Goal: Information Seeking & Learning: Learn about a topic

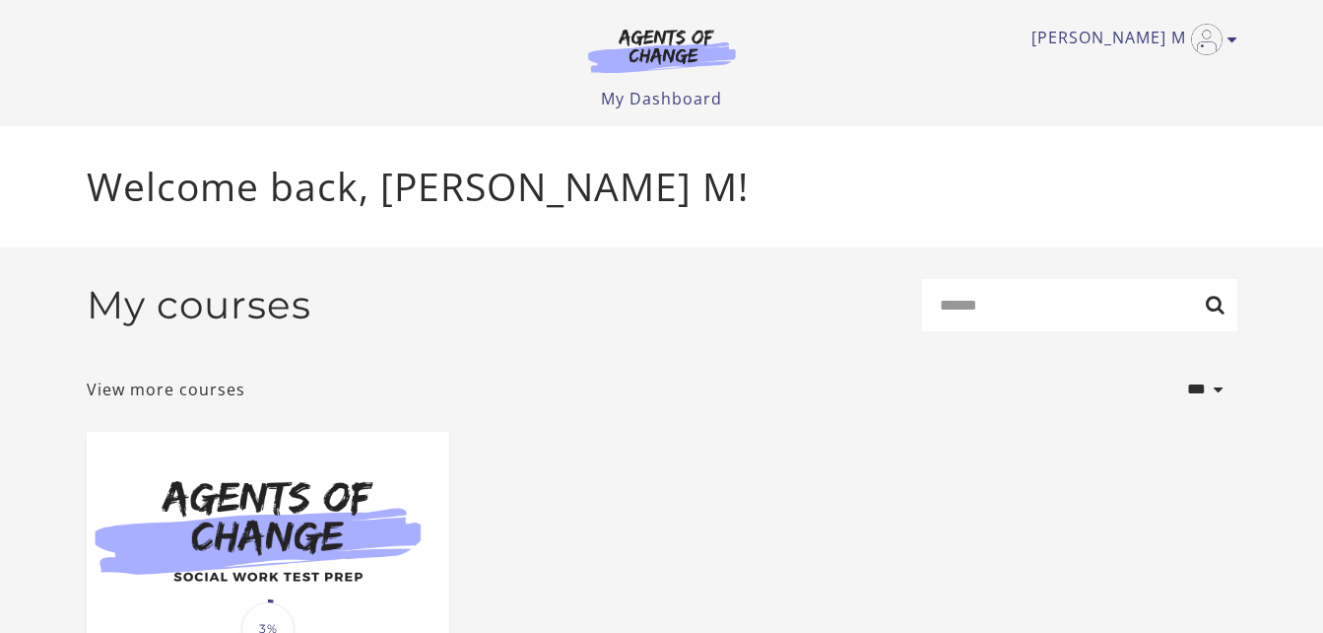
scroll to position [252, 0]
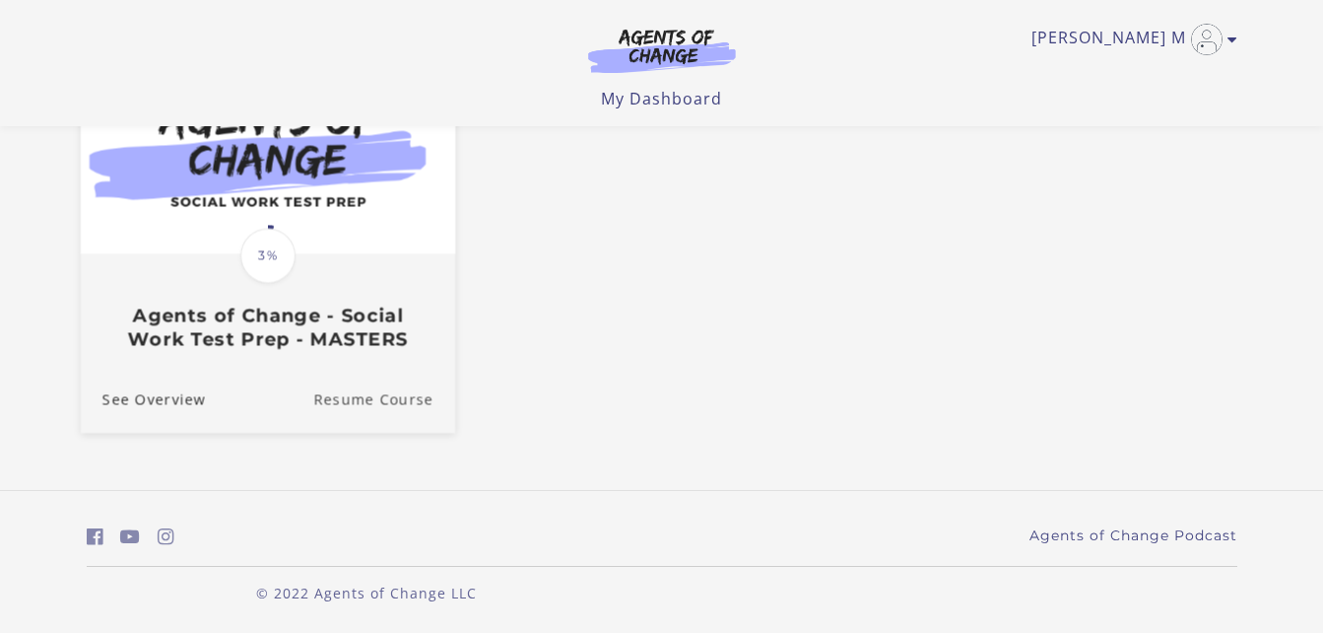
click at [404, 403] on link "Resume Course" at bounding box center [384, 400] width 142 height 66
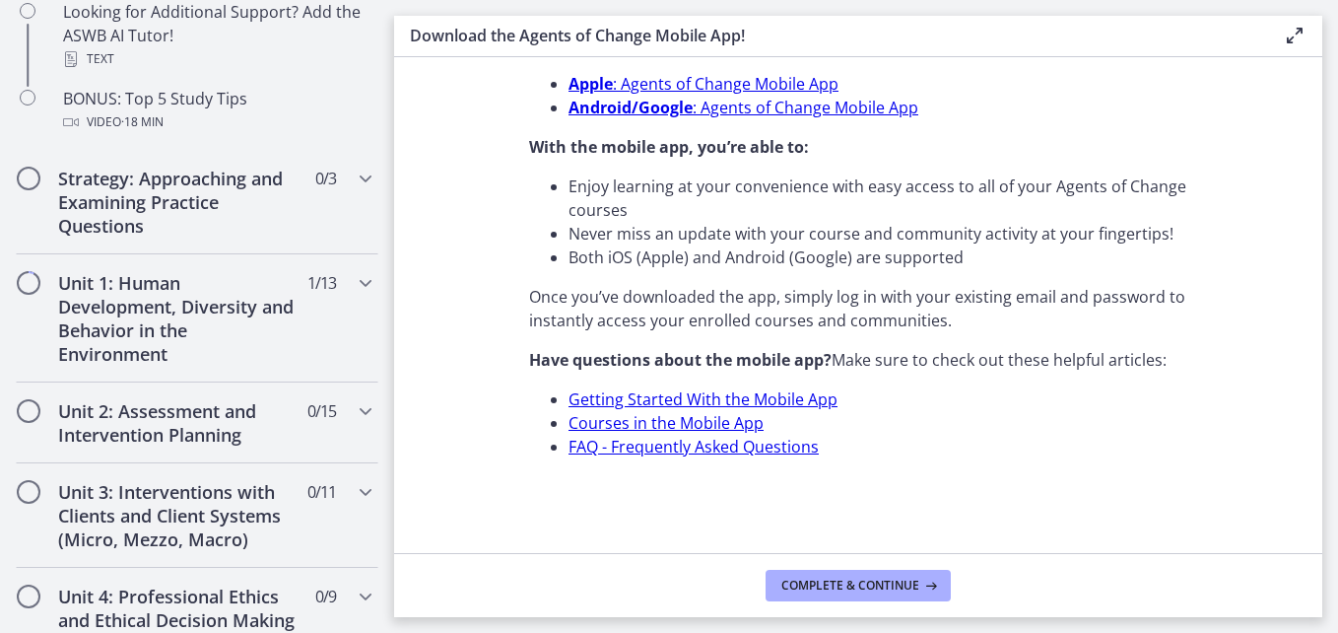
scroll to position [1080, 0]
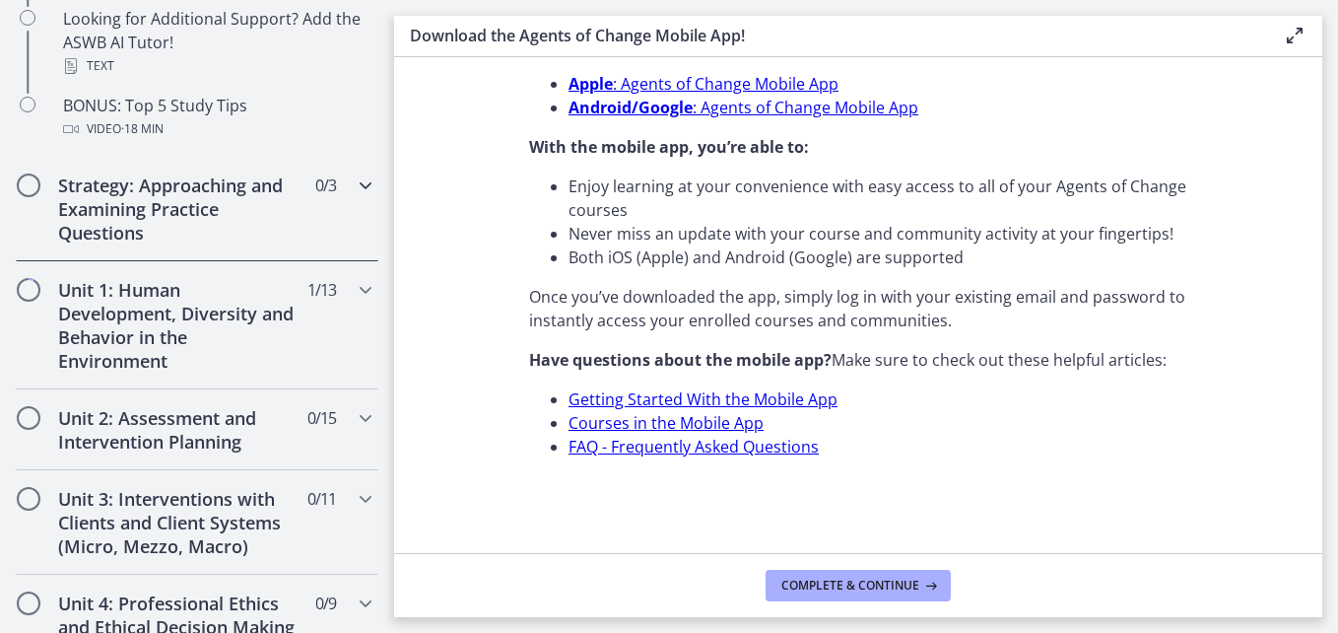
click at [359, 192] on icon "Chapters" at bounding box center [366, 185] width 24 height 24
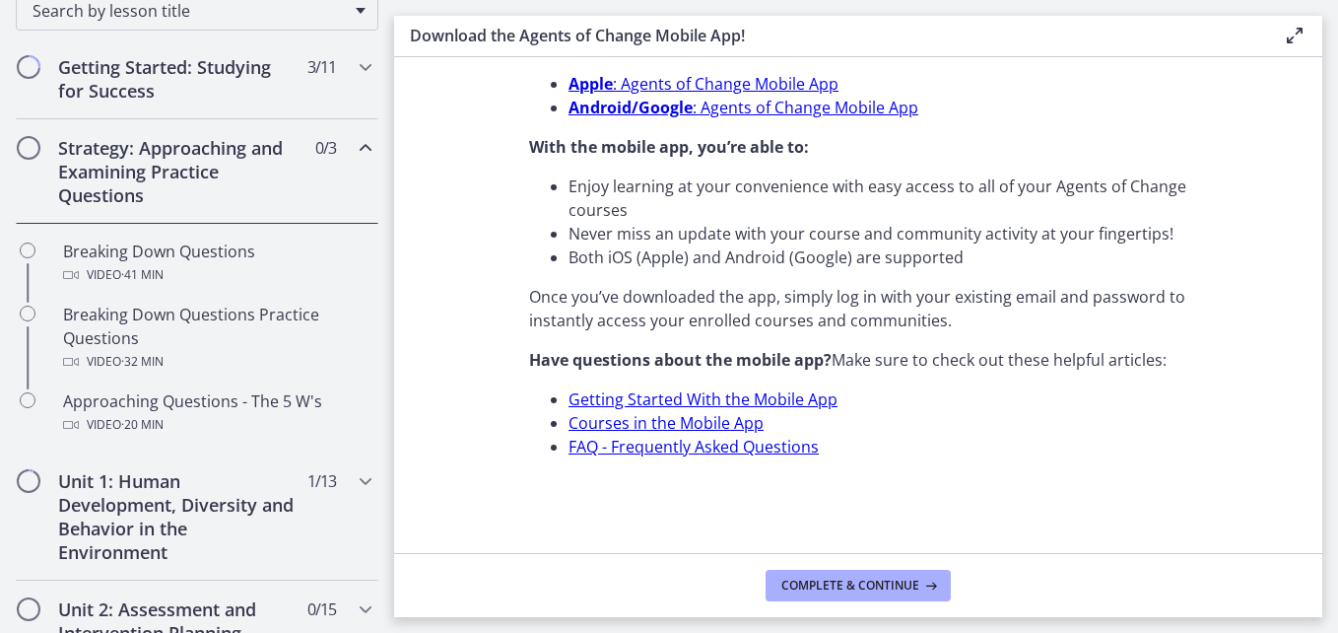
scroll to position [350, 0]
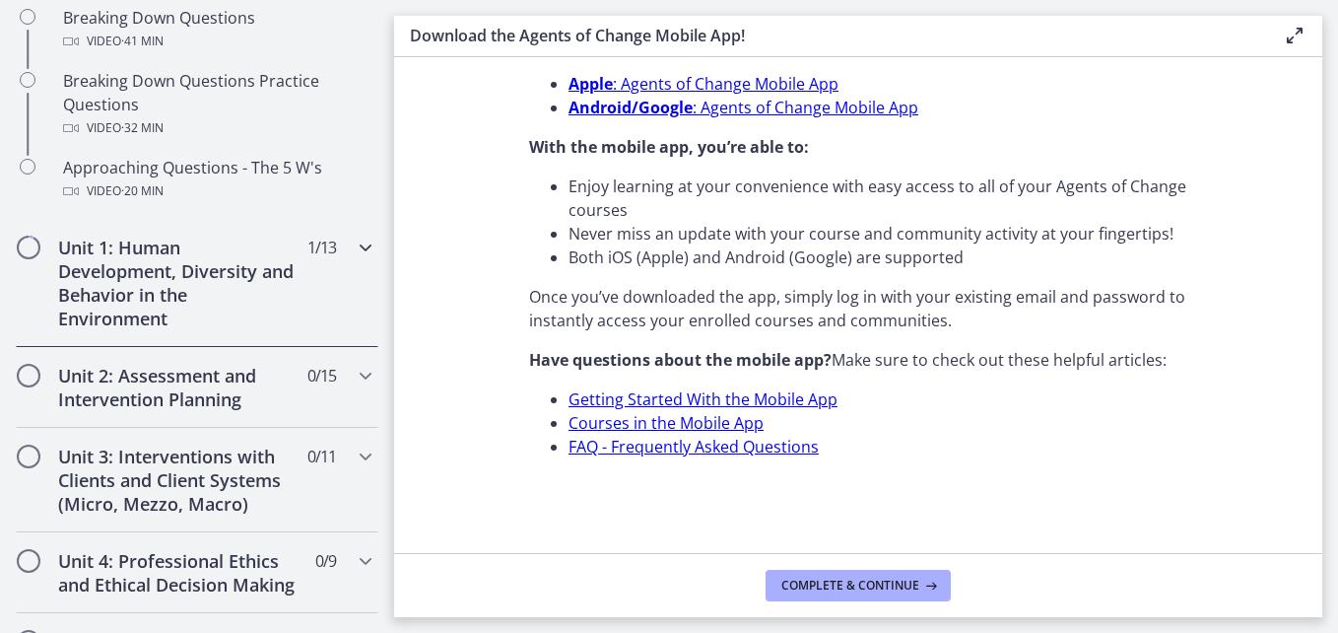
click at [354, 257] on icon "Chapters" at bounding box center [366, 248] width 24 height 24
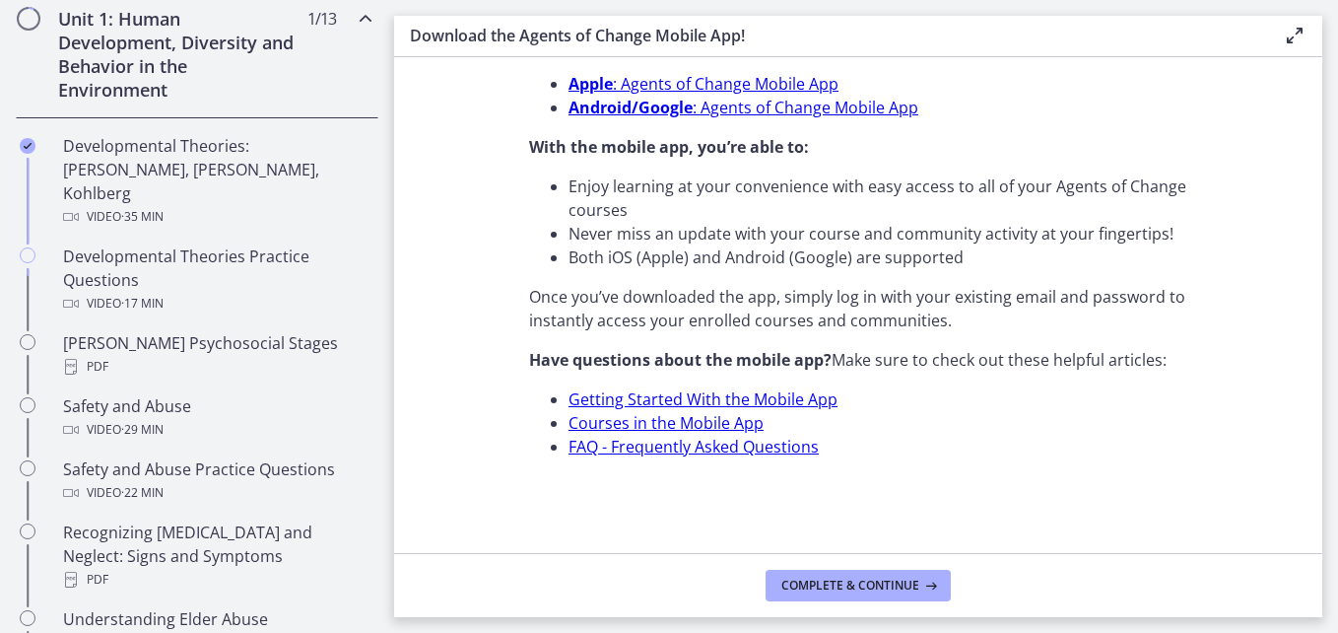
scroll to position [569, 0]
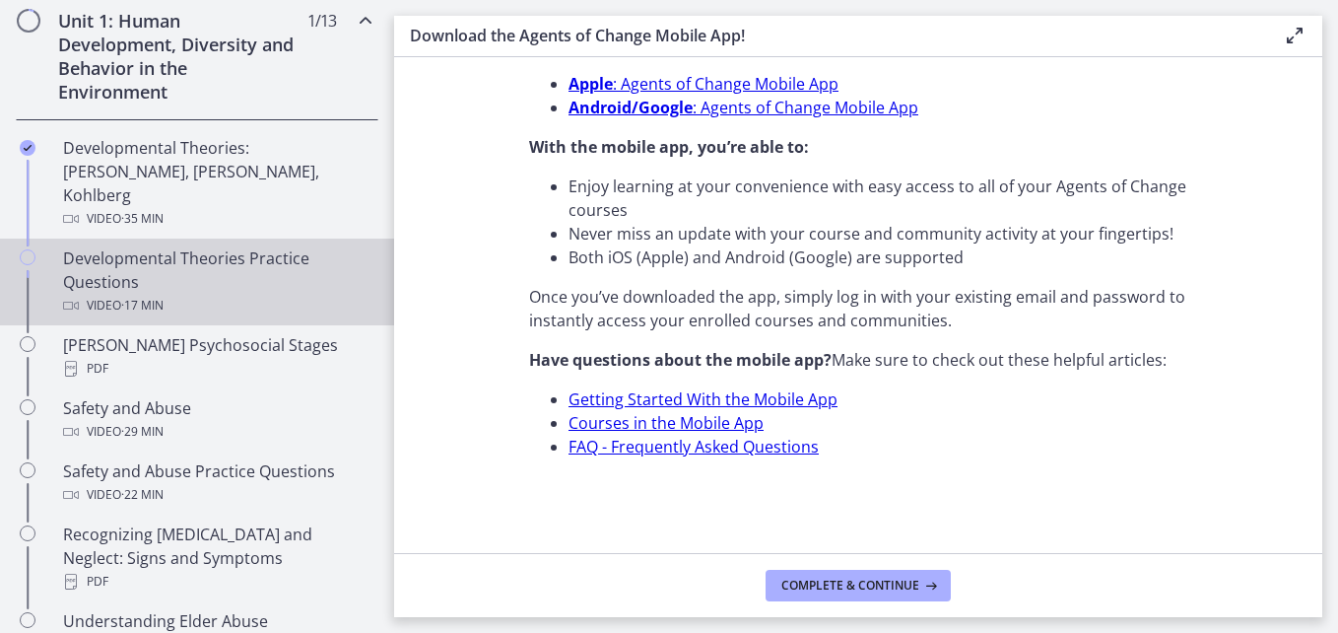
click at [235, 250] on div "Developmental Theories Practice Questions Video · 17 min" at bounding box center [216, 281] width 307 height 71
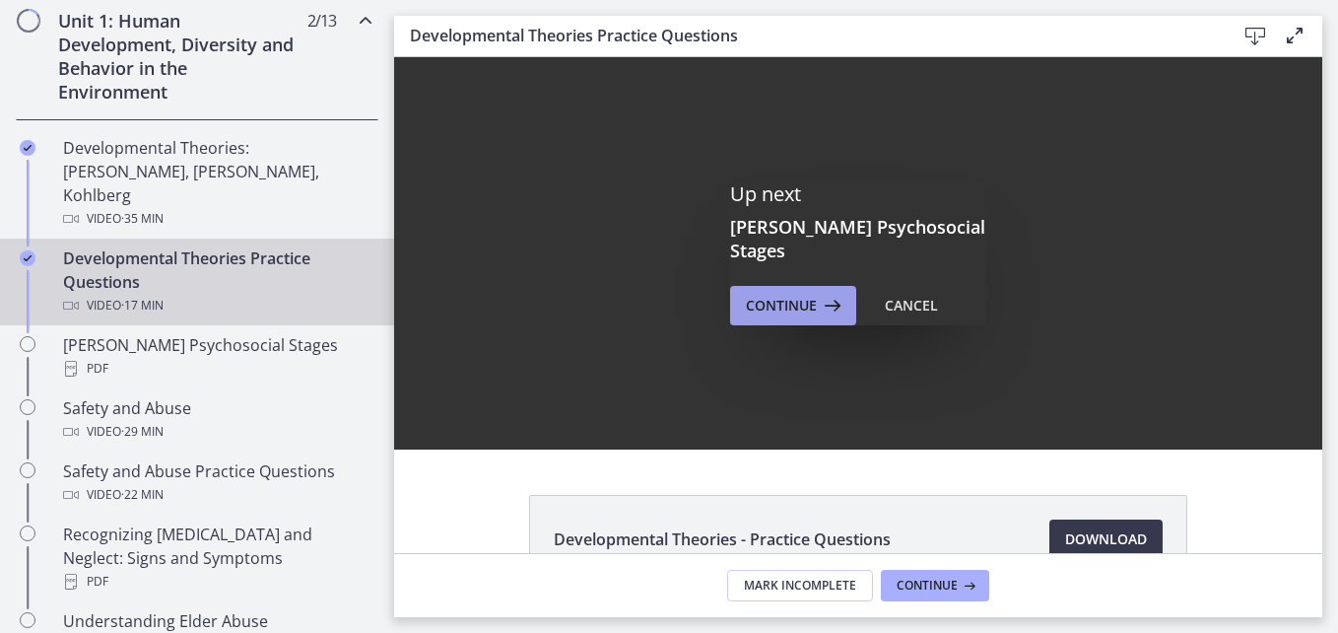
click at [784, 294] on span "Continue" at bounding box center [781, 306] width 71 height 24
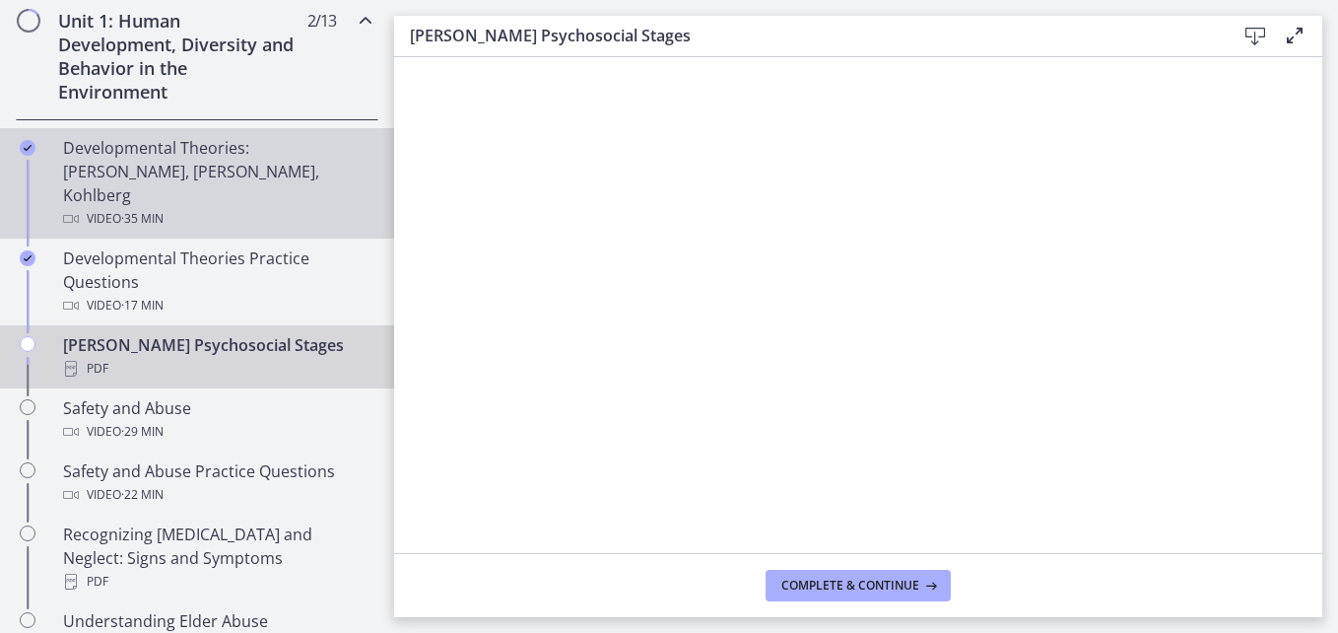
click at [198, 155] on div "Developmental Theories: [PERSON_NAME], [PERSON_NAME], Kohlberg Video · 35 min" at bounding box center [216, 183] width 307 height 95
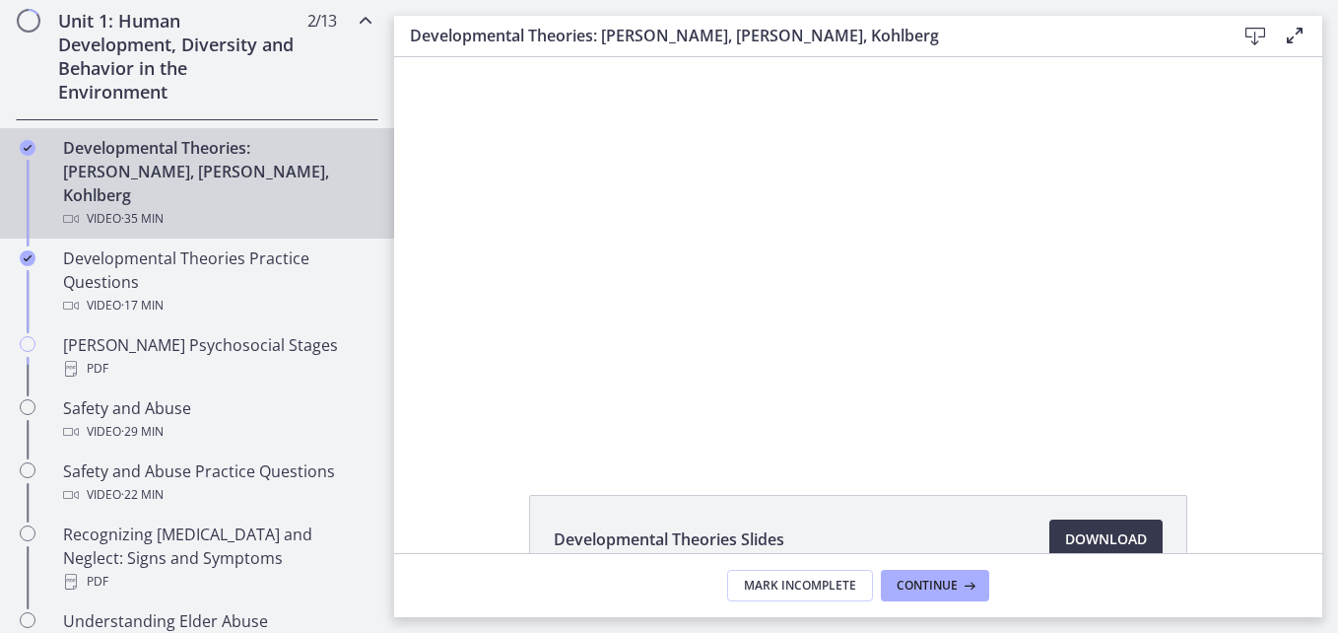
drag, startPoint x: 1304, startPoint y: 337, endPoint x: 1299, endPoint y: 412, distance: 75.1
click at [1306, 412] on div "Click for sound @keyframes VOLUME_SMALL_WAVE_FLASH { 0% { opacity: 0; } 33% { o…" at bounding box center [858, 253] width 928 height 392
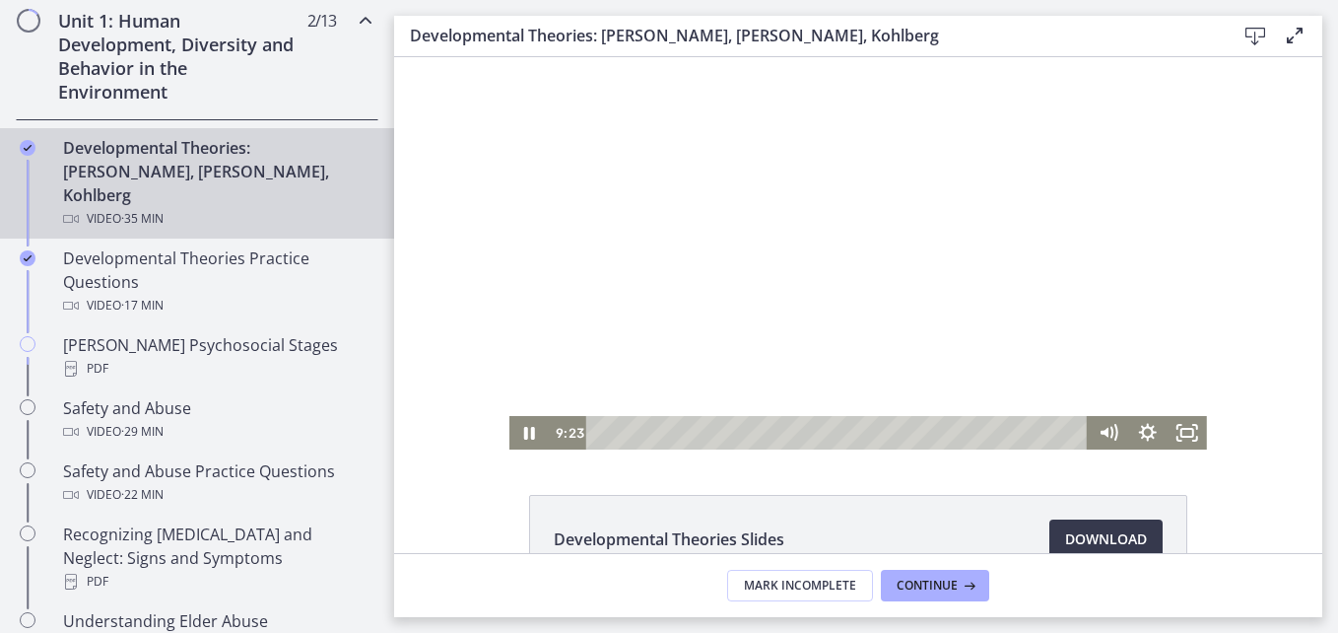
click at [716, 447] on div "5:56" at bounding box center [840, 433] width 478 height 34
drag, startPoint x: 716, startPoint y: 433, endPoint x: 683, endPoint y: 435, distance: 33.6
click at [688, 435] on div "Playbar" at bounding box center [693, 432] width 11 height 11
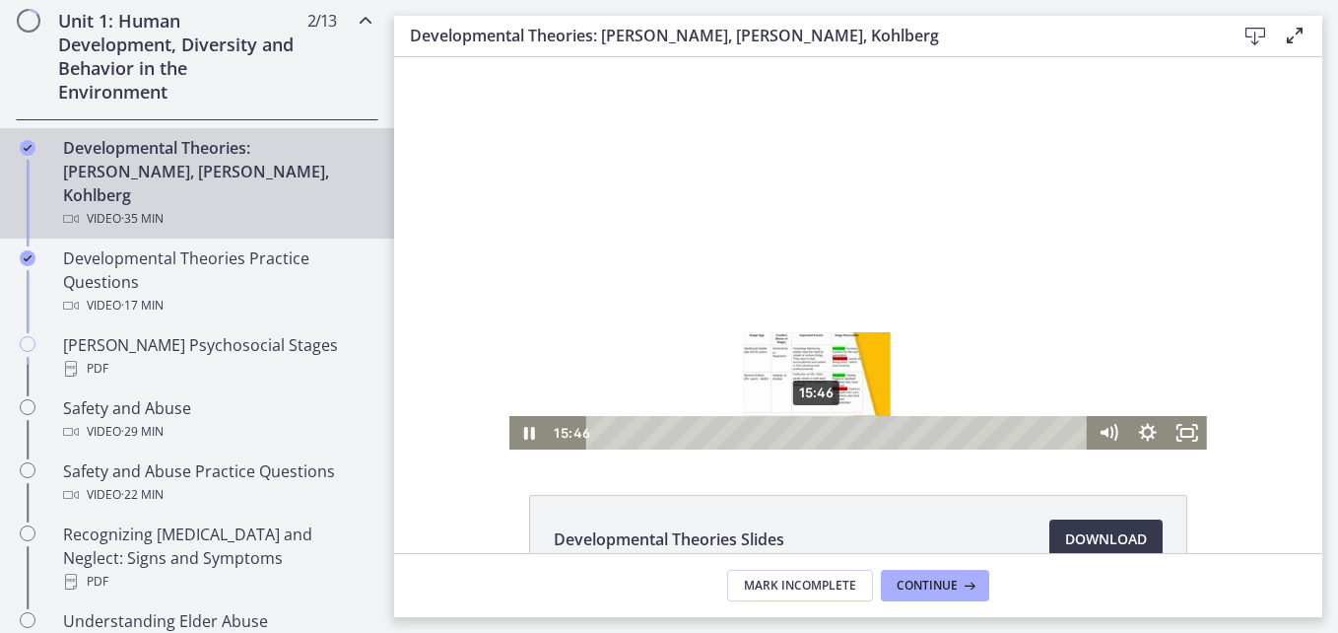
click at [810, 432] on div "15:46" at bounding box center [840, 433] width 478 height 34
click at [809, 434] on div "Playbar" at bounding box center [814, 432] width 11 height 11
click at [801, 432] on div "Playbar" at bounding box center [806, 432] width 11 height 11
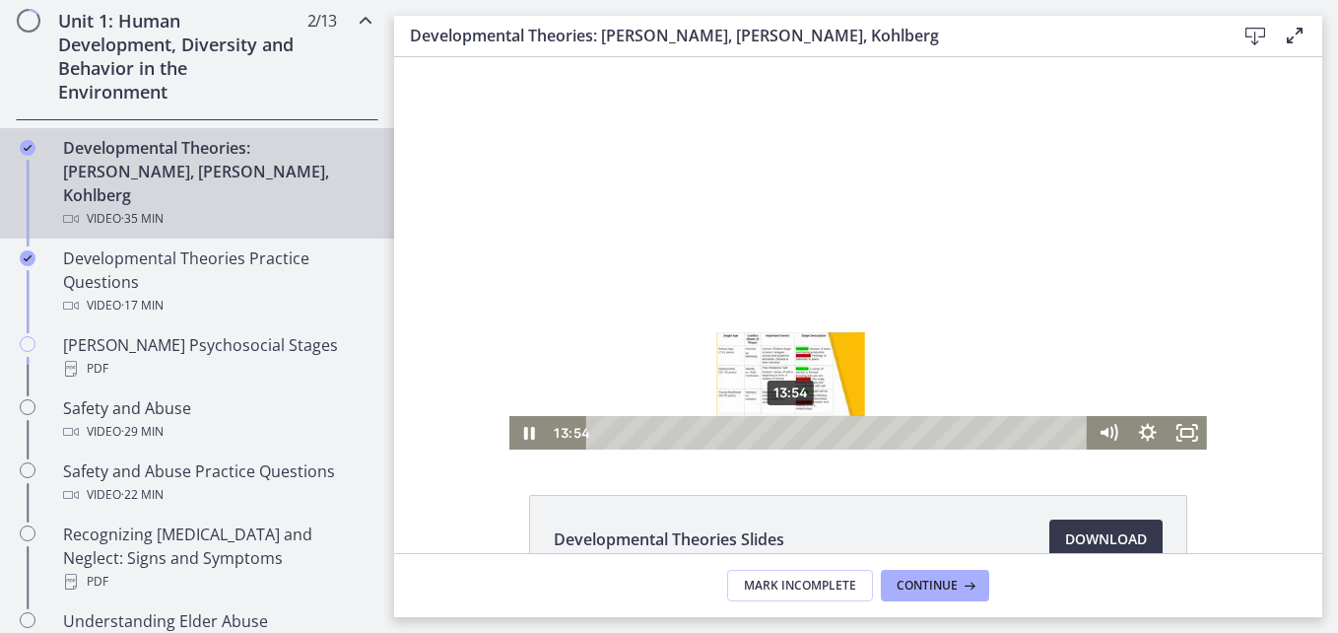
drag, startPoint x: 800, startPoint y: 432, endPoint x: 784, endPoint y: 436, distance: 16.3
click at [785, 436] on div "Playbar" at bounding box center [790, 432] width 11 height 11
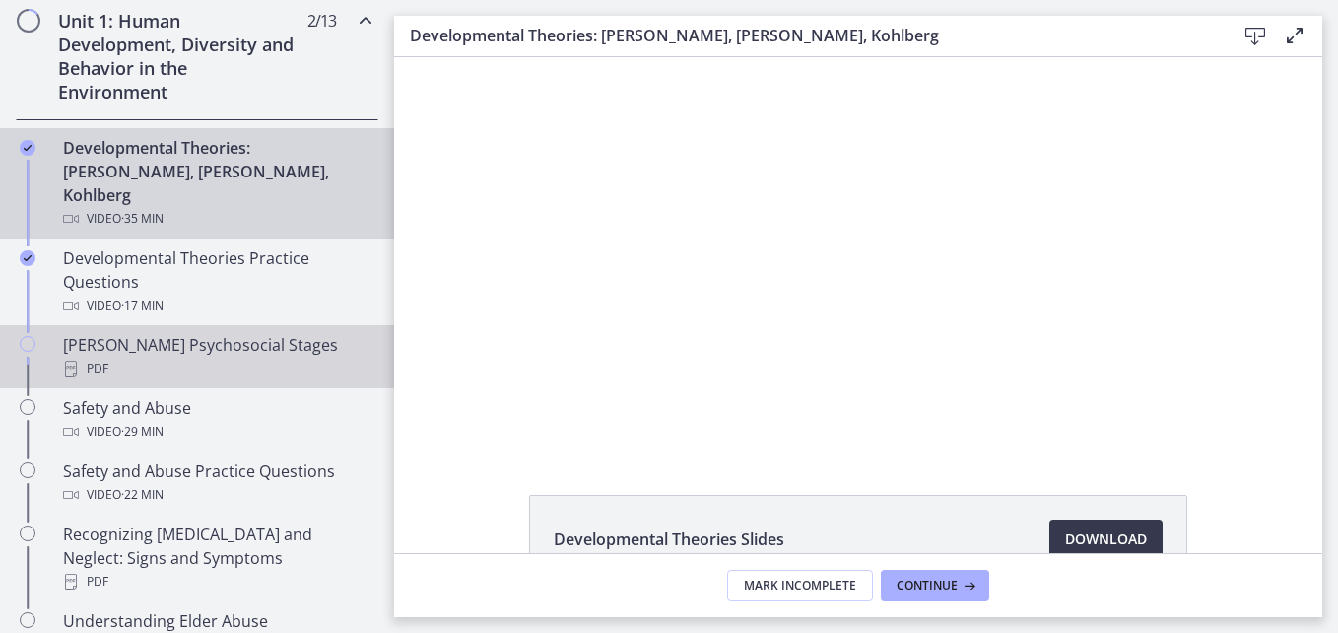
click at [213, 333] on div "[PERSON_NAME] Psychosocial Stages PDF" at bounding box center [216, 356] width 307 height 47
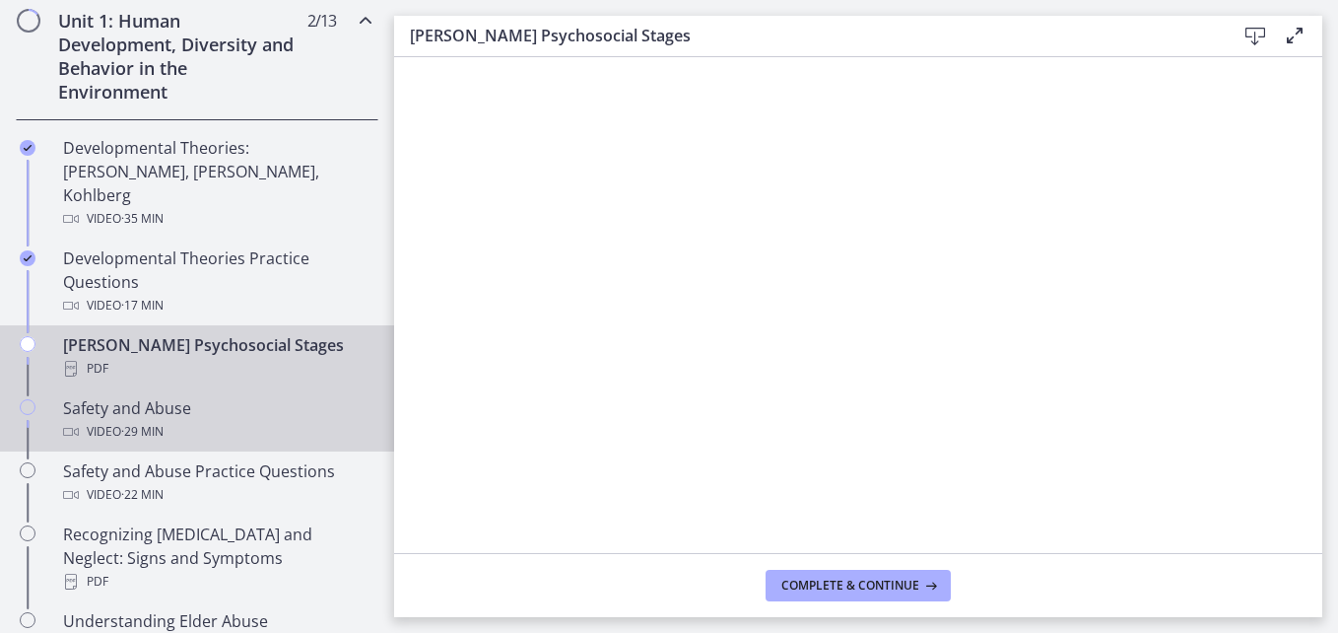
click at [187, 396] on div "Safety and Abuse Video · 29 min" at bounding box center [216, 419] width 307 height 47
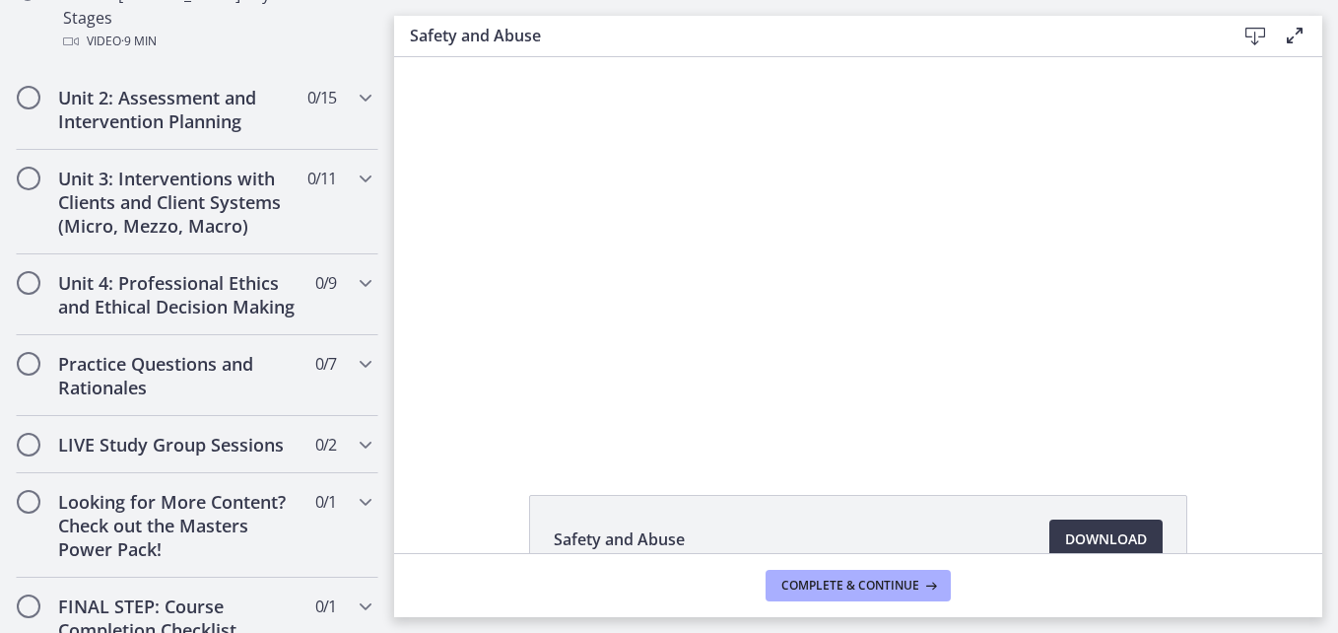
scroll to position [1607, 0]
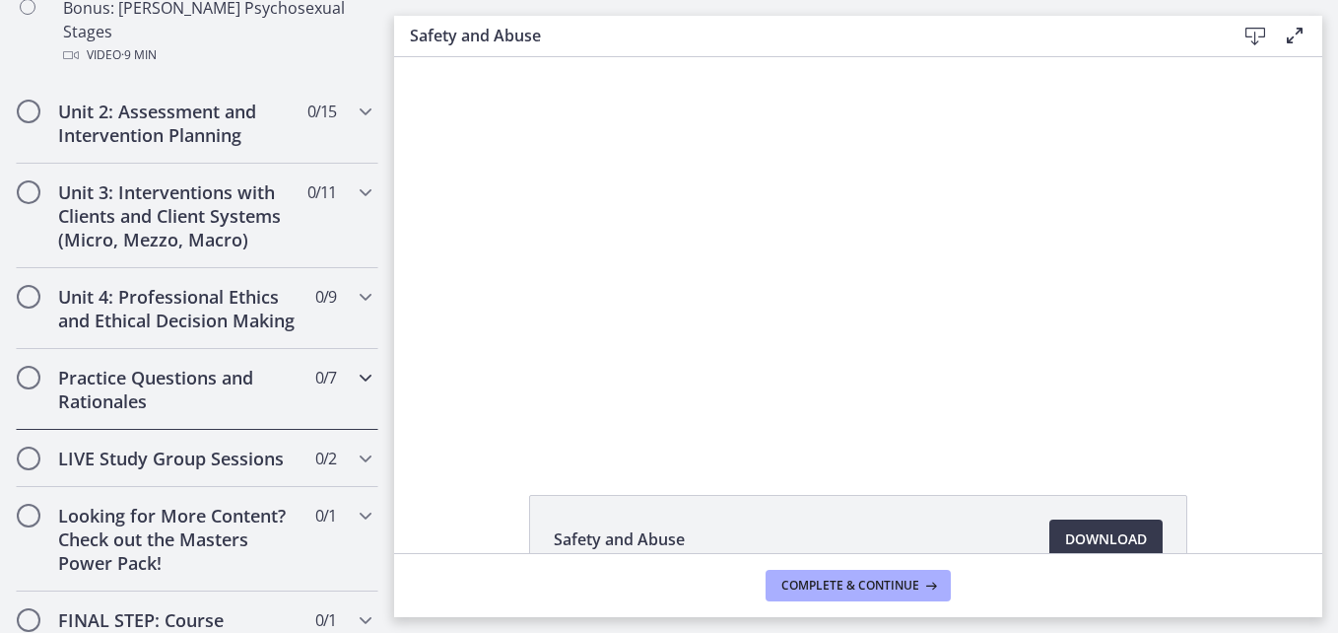
click at [354, 366] on icon "Chapters" at bounding box center [366, 378] width 24 height 24
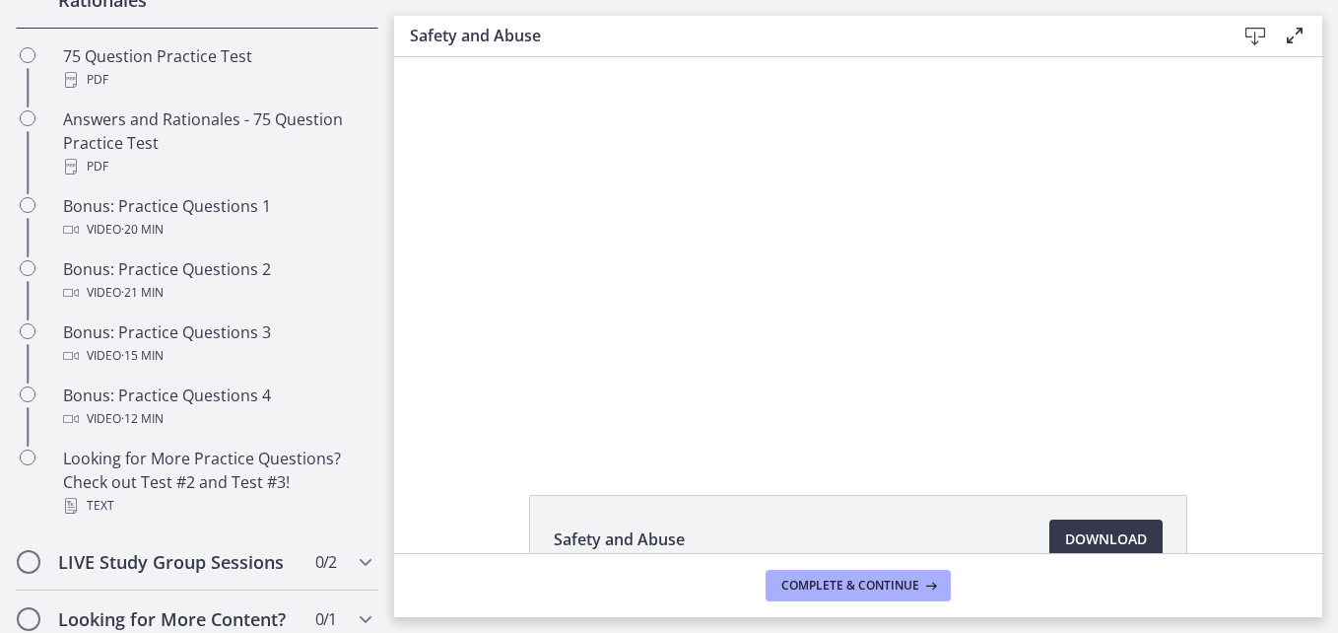
scroll to position [1012, 0]
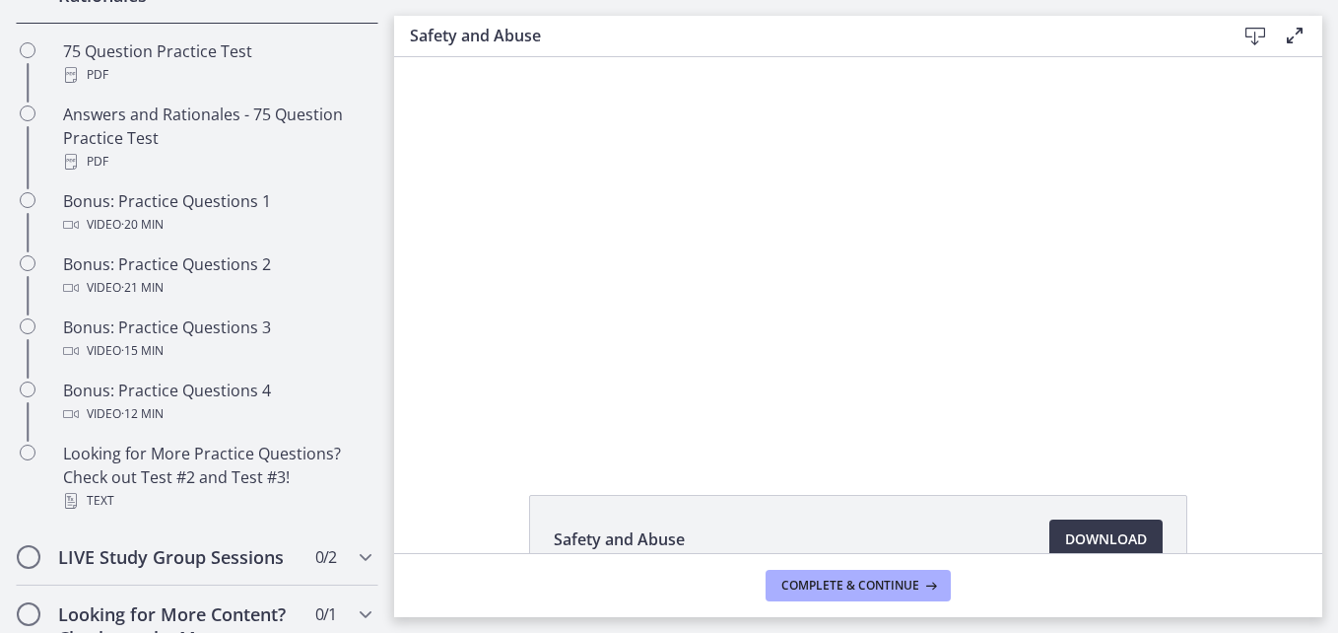
drag, startPoint x: 384, startPoint y: 471, endPoint x: 27, endPoint y: 275, distance: 407.9
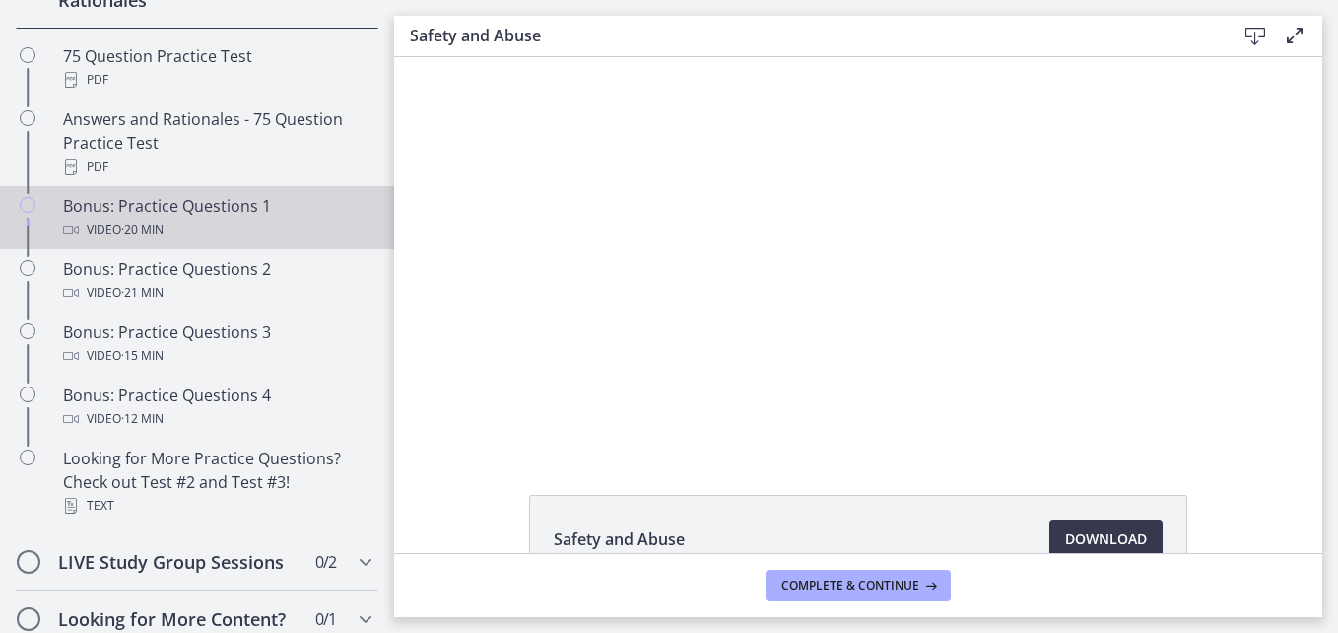
click at [221, 239] on div "Bonus: Practice Questions 1 Video · 20 min" at bounding box center [216, 217] width 307 height 47
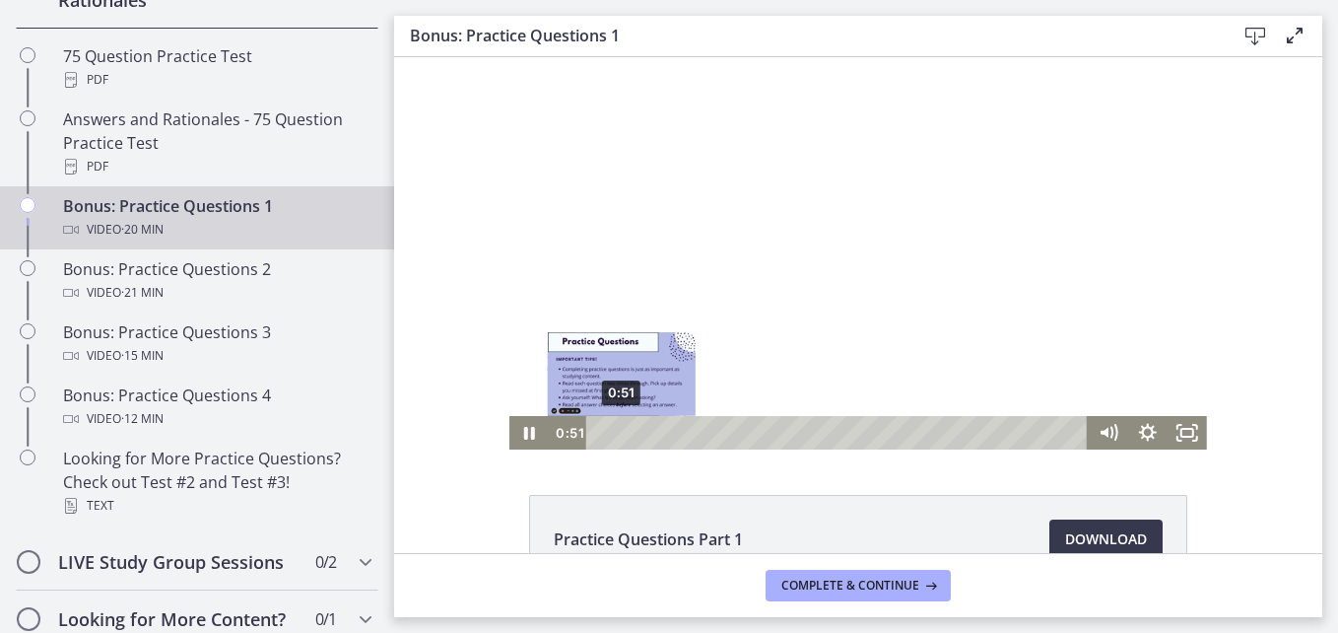
click at [616, 436] on div "Playbar" at bounding box center [621, 432] width 11 height 11
drag, startPoint x: 619, startPoint y: 434, endPoint x: 629, endPoint y: 435, distance: 9.9
click at [631, 435] on div "Playbar" at bounding box center [636, 432] width 11 height 11
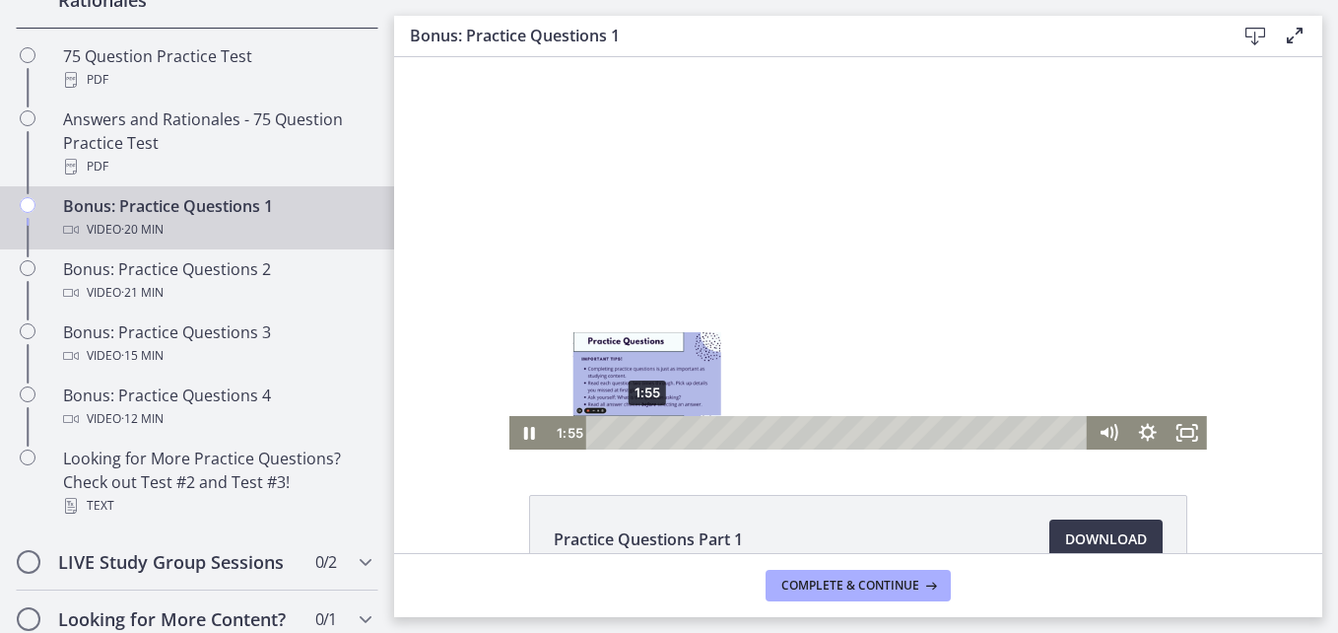
click at [642, 433] on div "Playbar" at bounding box center [647, 432] width 11 height 11
drag, startPoint x: 640, startPoint y: 433, endPoint x: 659, endPoint y: 433, distance: 19.7
click at [661, 433] on div "Playbar" at bounding box center [666, 432] width 11 height 11
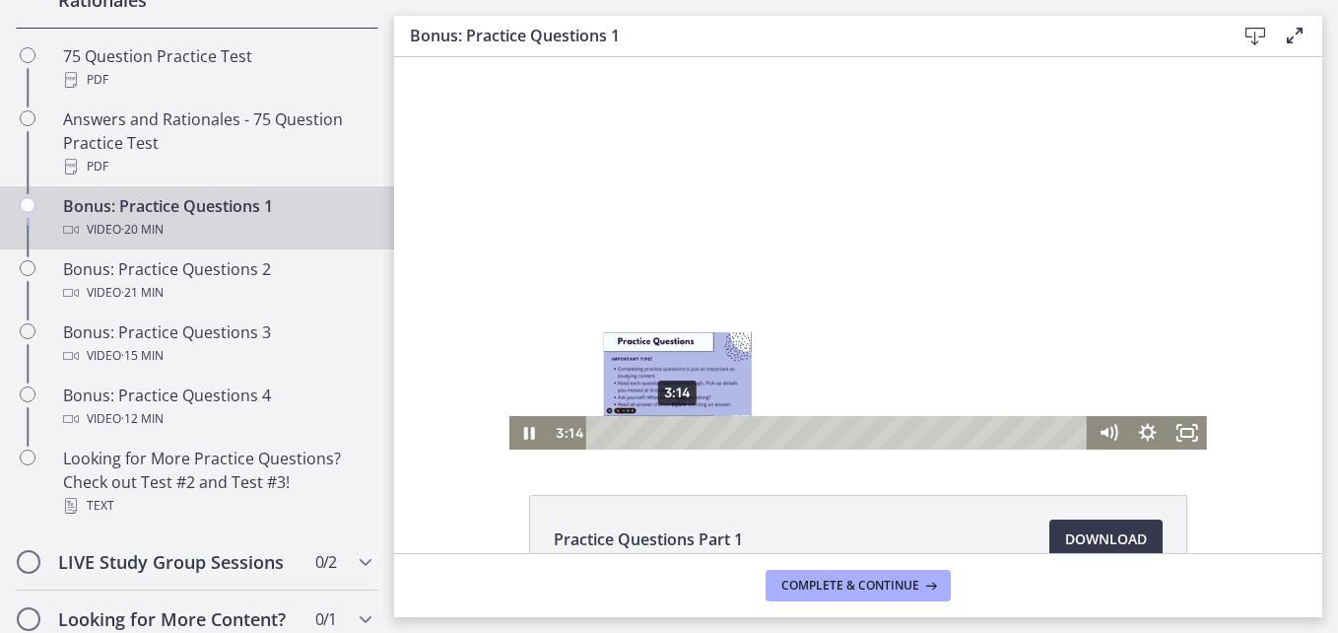
drag, startPoint x: 659, startPoint y: 433, endPoint x: 679, endPoint y: 432, distance: 19.7
click at [679, 432] on div "Playbar" at bounding box center [678, 432] width 11 height 11
drag, startPoint x: 679, startPoint y: 432, endPoint x: 696, endPoint y: 432, distance: 16.8
click at [696, 432] on div "Playbar" at bounding box center [699, 432] width 11 height 11
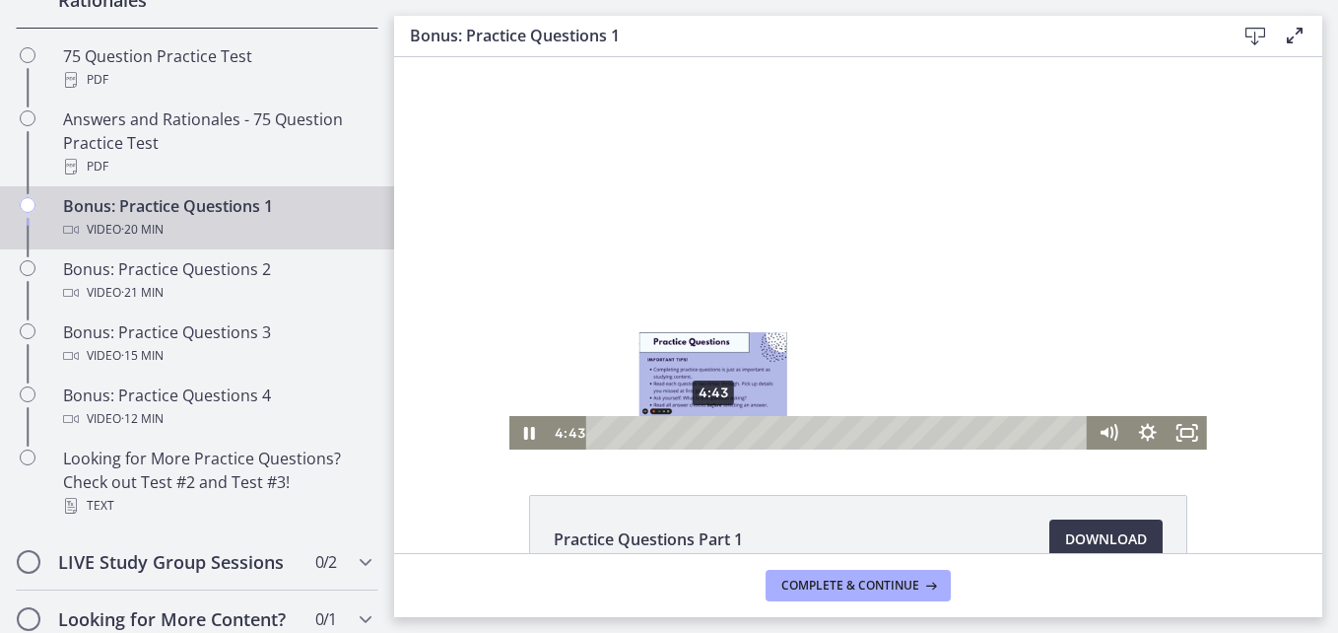
click at [714, 431] on div "4:43" at bounding box center [840, 433] width 478 height 34
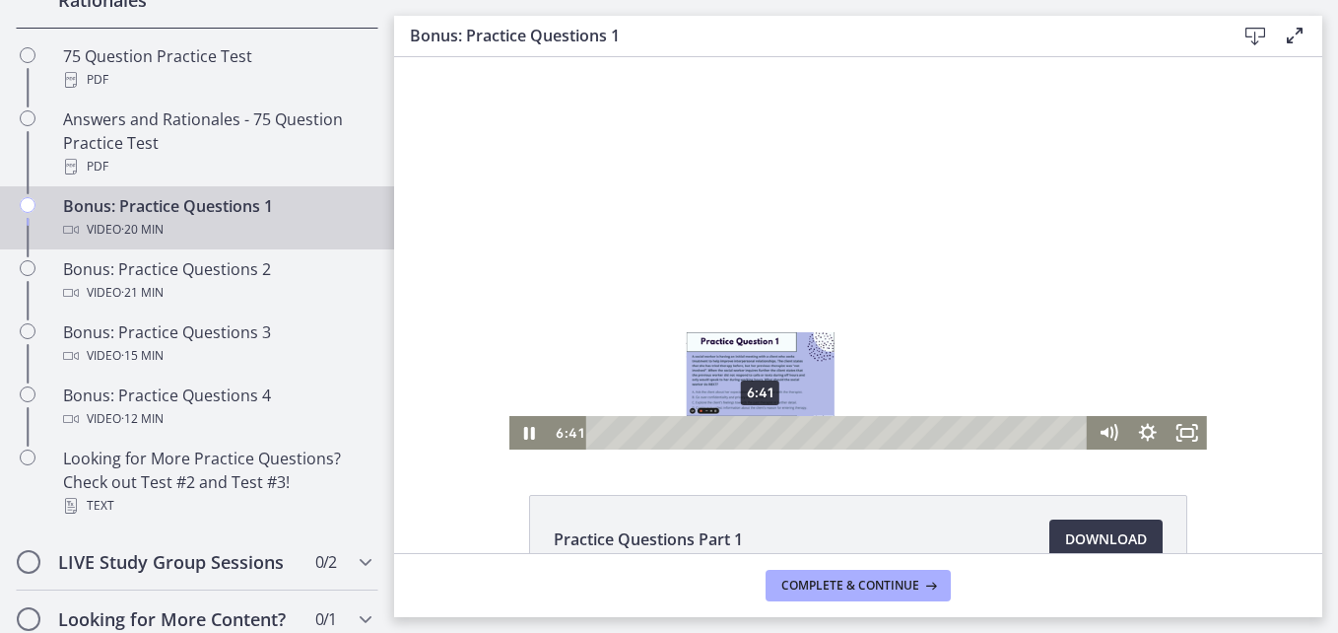
drag, startPoint x: 714, startPoint y: 431, endPoint x: 752, endPoint y: 430, distance: 37.5
click at [755, 430] on div "Playbar" at bounding box center [760, 432] width 11 height 11
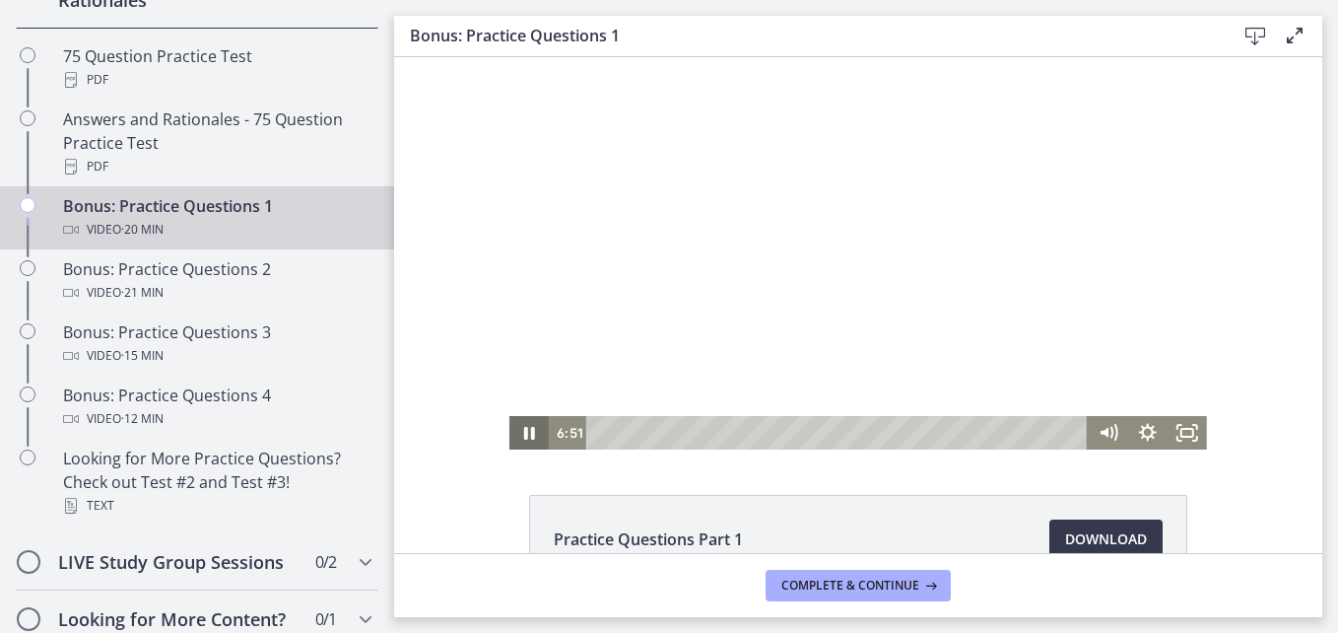
click at [526, 439] on icon "Pause" at bounding box center [529, 433] width 11 height 13
click at [517, 430] on icon "Play Video" at bounding box center [530, 433] width 39 height 34
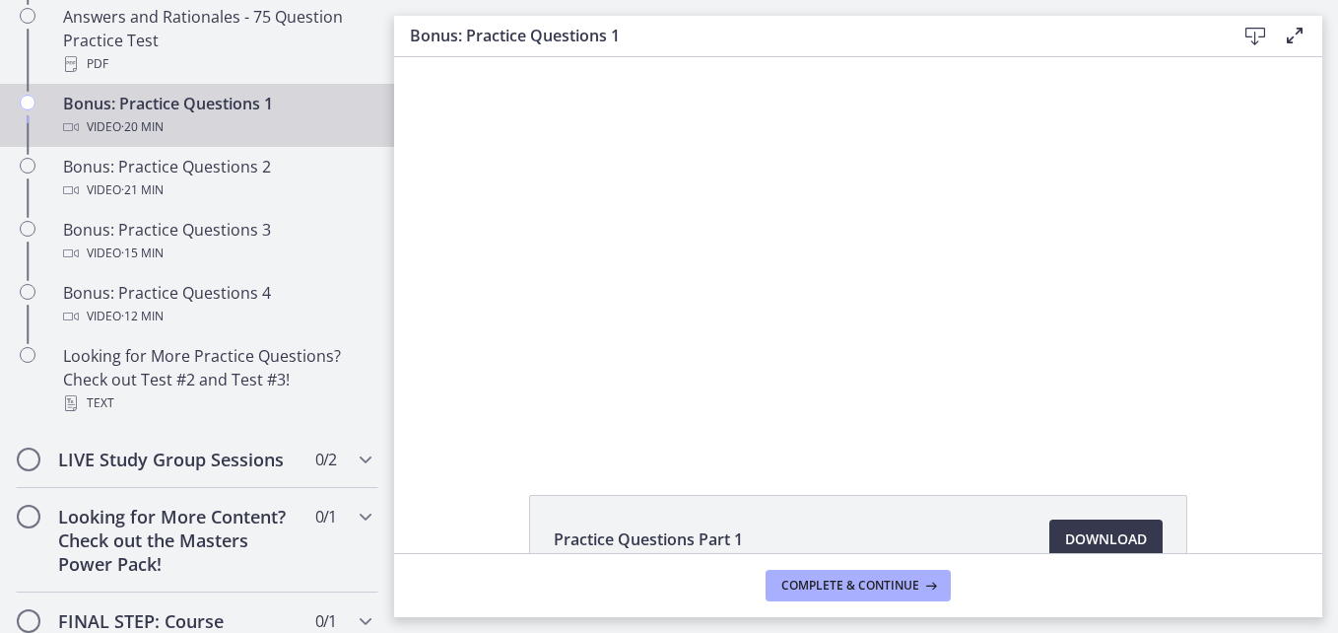
scroll to position [1087, 0]
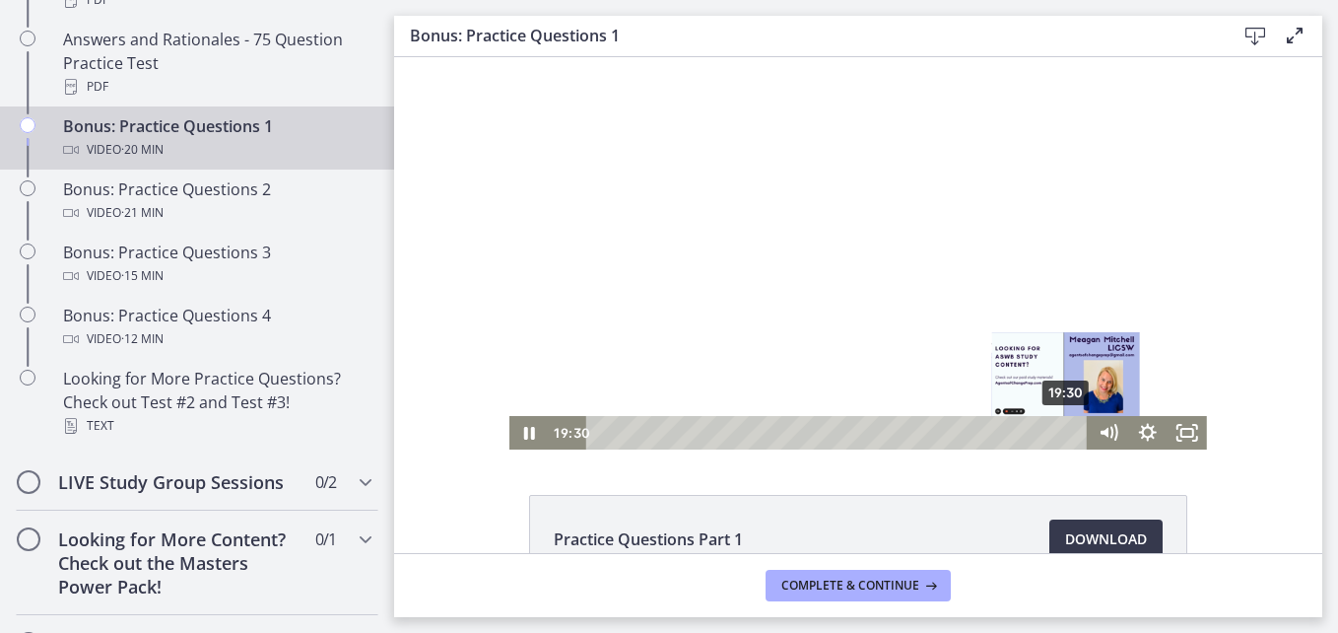
click at [1061, 436] on div "Playbar" at bounding box center [1066, 432] width 11 height 11
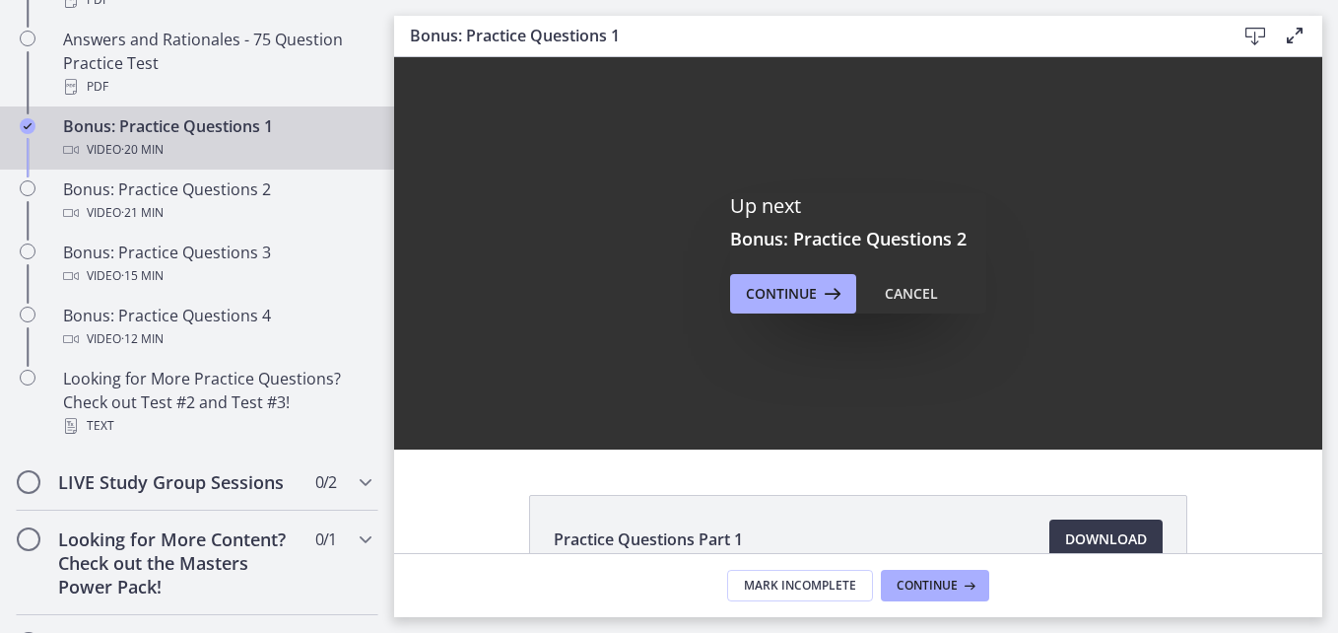
scroll to position [0, 0]
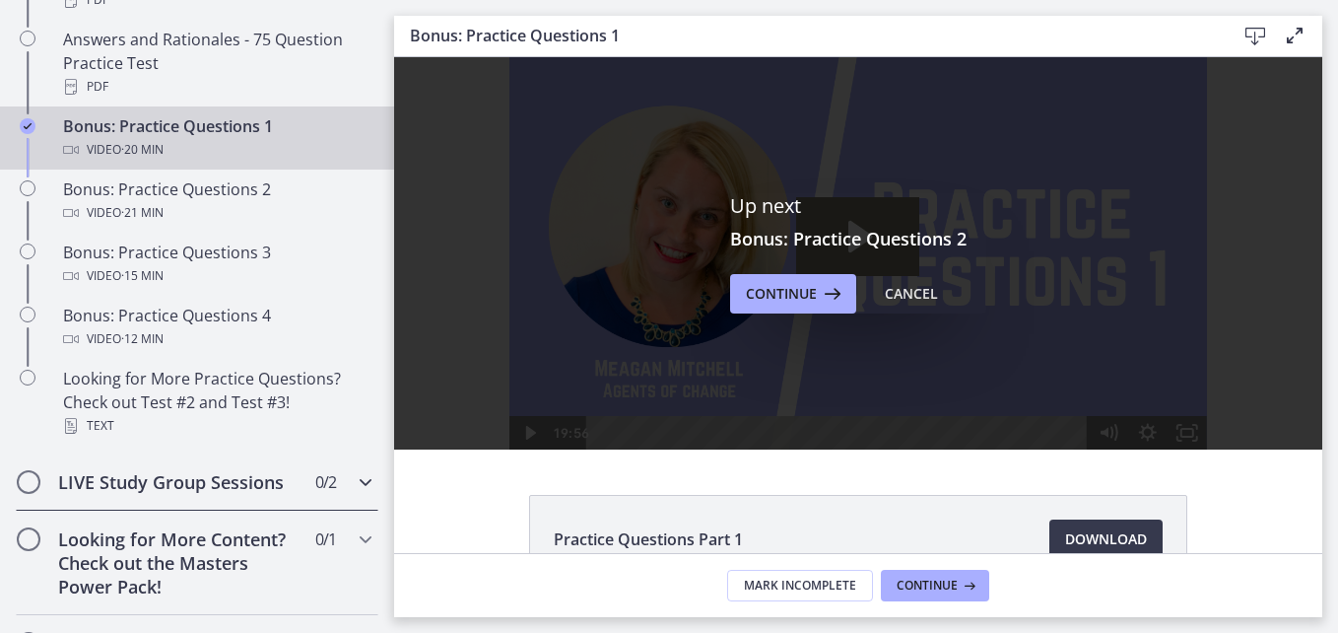
drag, startPoint x: 261, startPoint y: 501, endPoint x: 384, endPoint y: 491, distance: 123.6
click at [261, 494] on h2 "LIVE Study Group Sessions" at bounding box center [178, 482] width 240 height 24
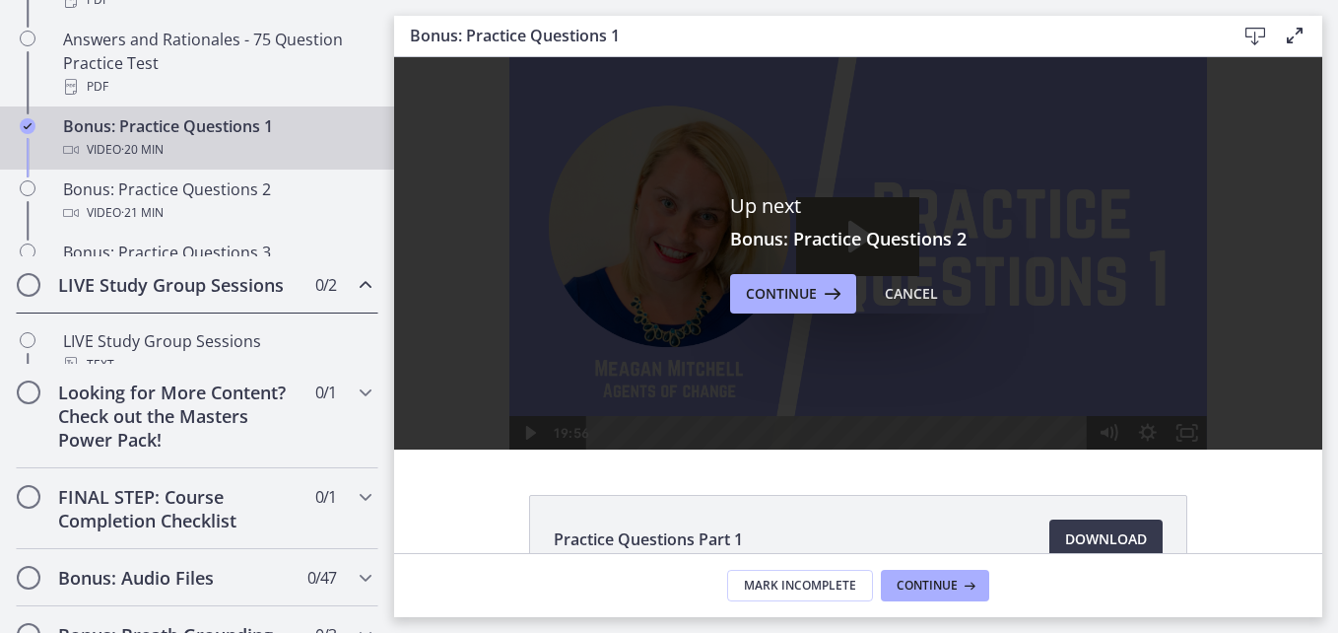
scroll to position [1085, 0]
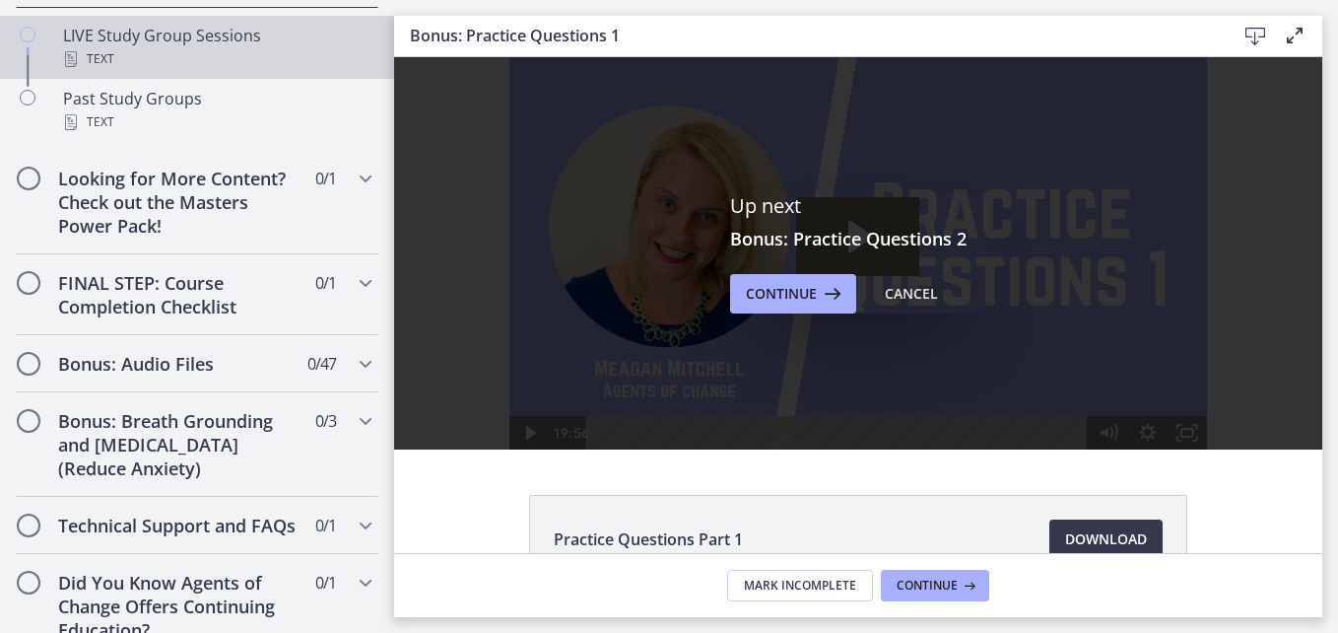
click at [203, 58] on div "LIVE Study Group Sessions Text" at bounding box center [216, 47] width 307 height 47
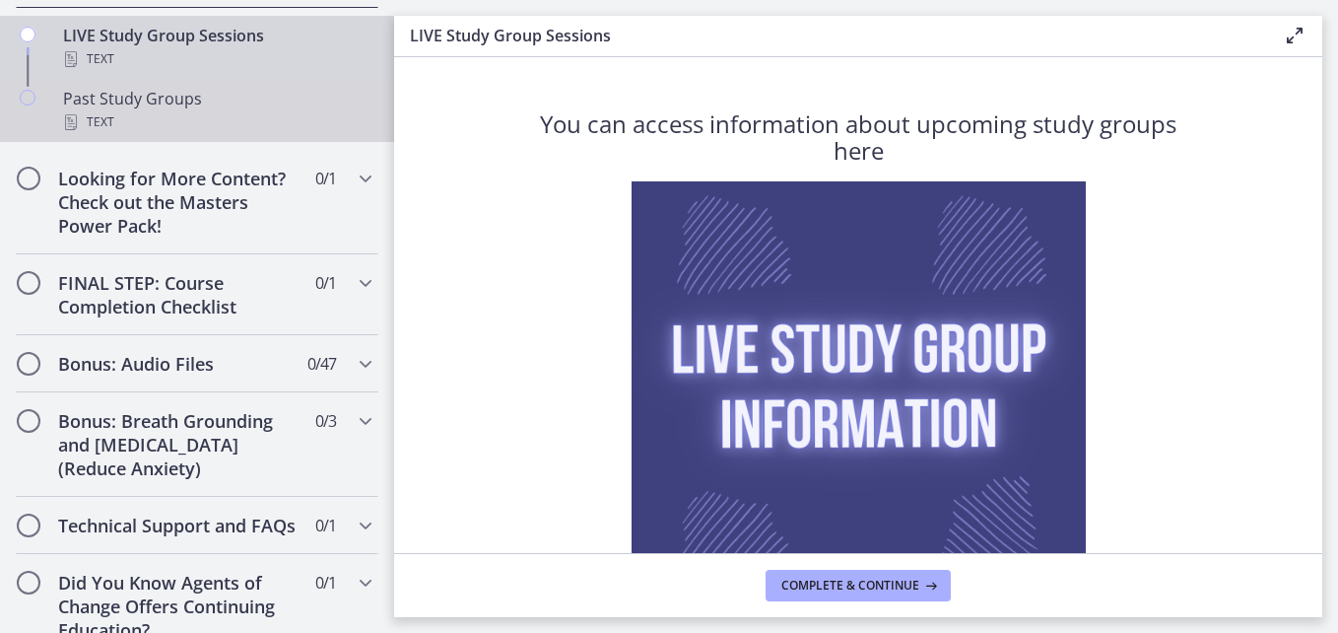
click at [203, 131] on div "Past Study Groups Text" at bounding box center [216, 110] width 307 height 47
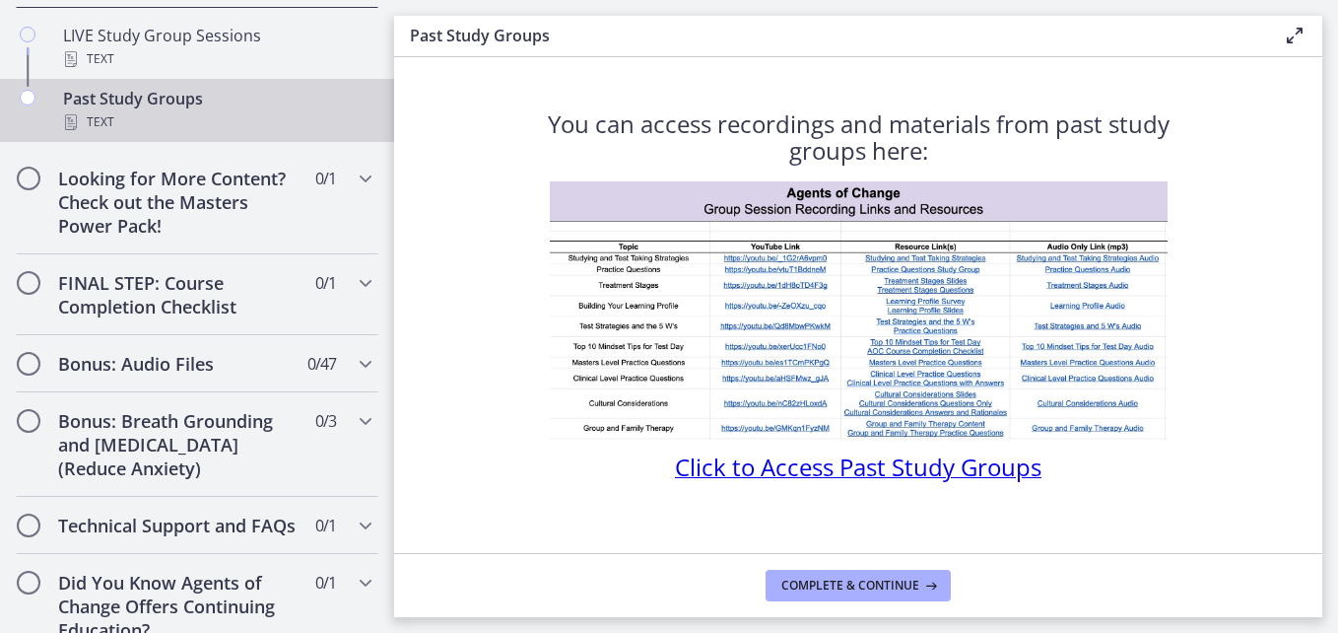
click at [823, 473] on span "Click to Access Past Study Groups" at bounding box center [858, 466] width 367 height 33
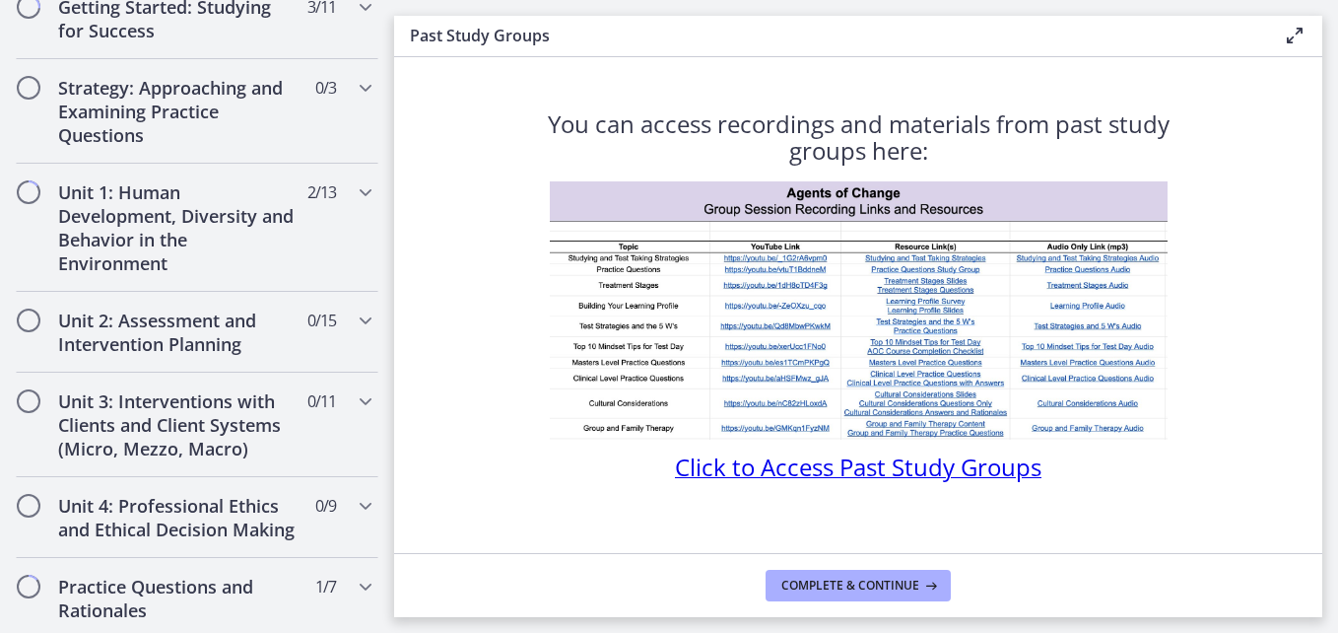
scroll to position [400, 0]
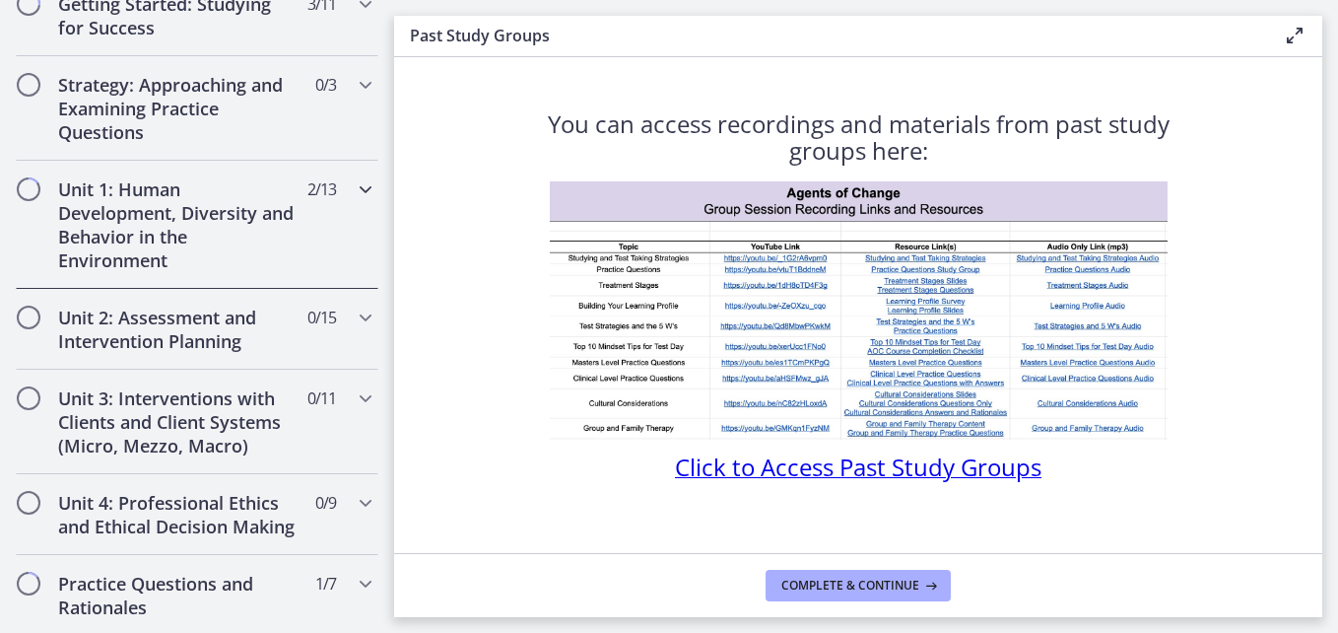
click at [354, 183] on icon "Chapters" at bounding box center [366, 189] width 24 height 24
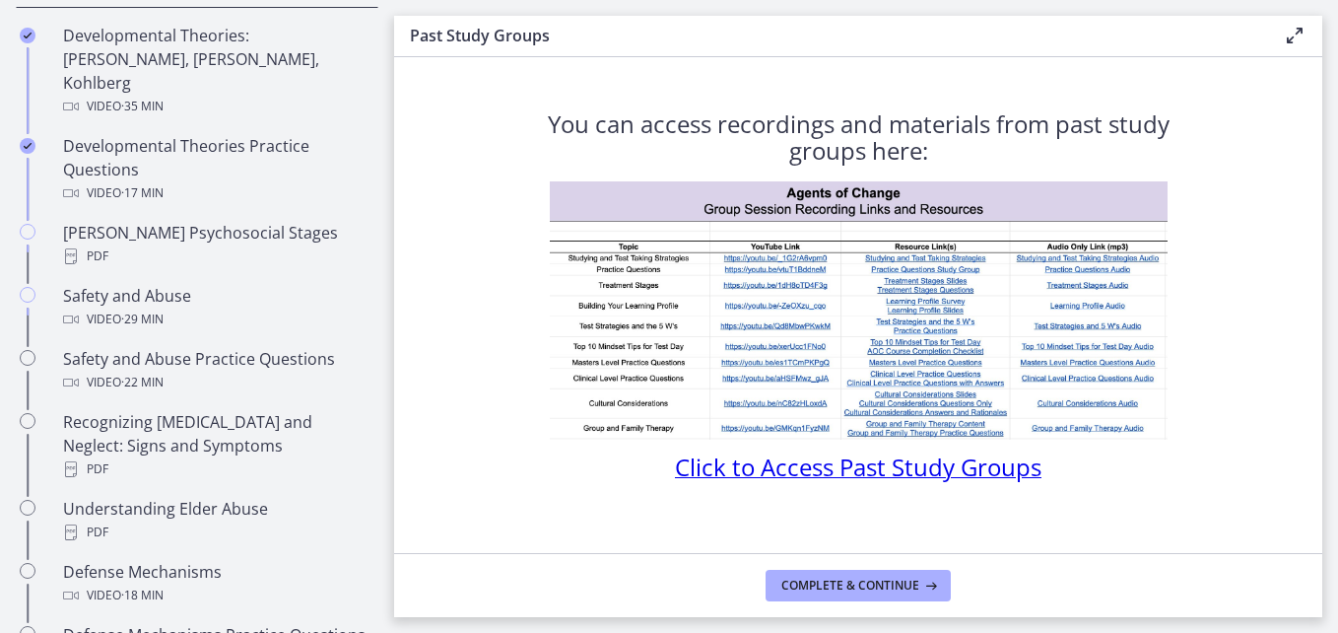
scroll to position [673, 0]
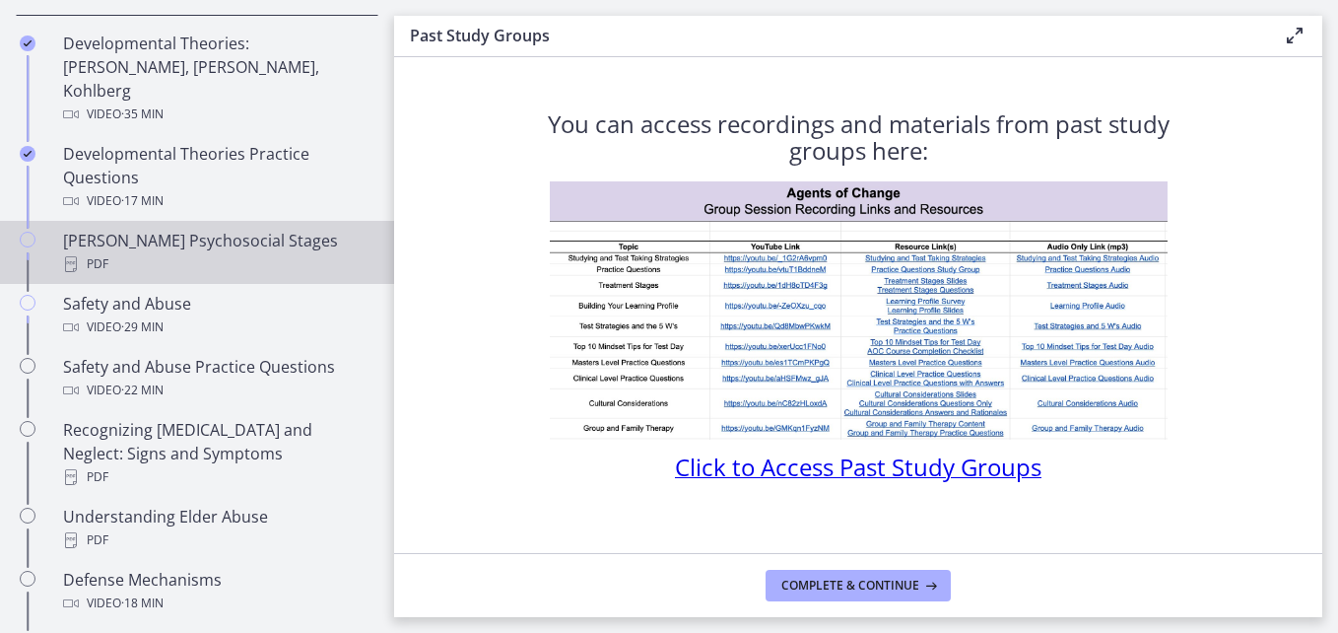
click at [265, 229] on div "[PERSON_NAME] Psychosocial Stages PDF" at bounding box center [216, 252] width 307 height 47
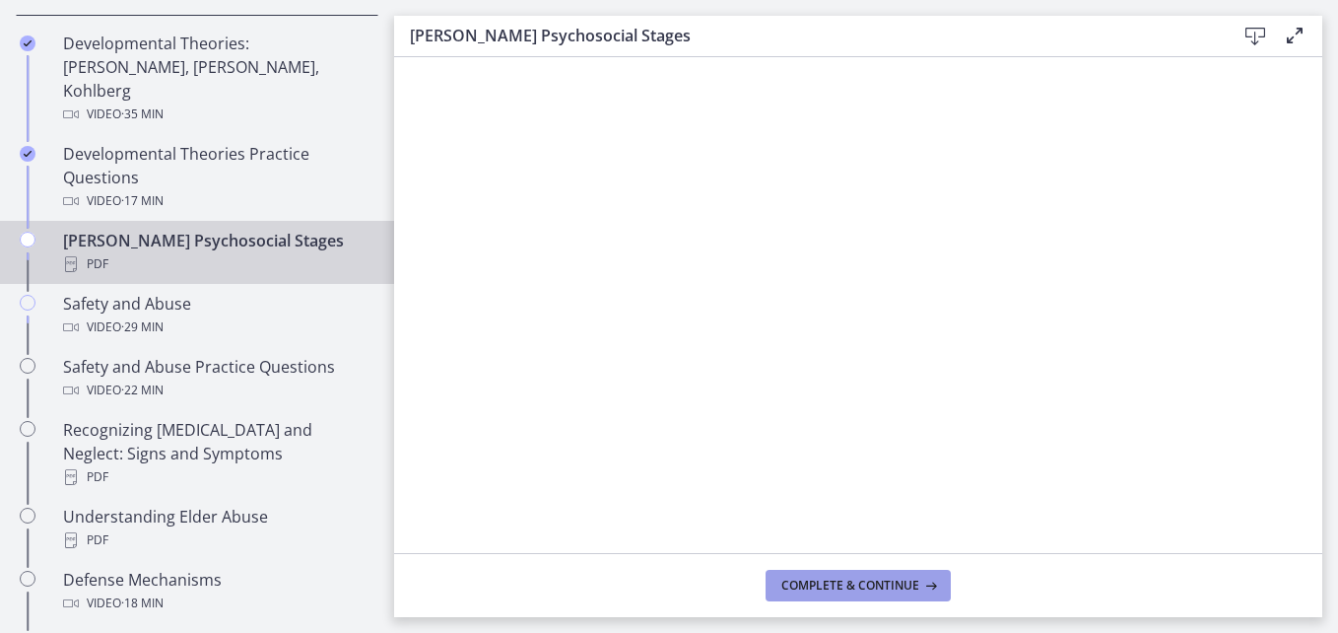
click at [868, 578] on span "Complete & continue" at bounding box center [850, 585] width 138 height 16
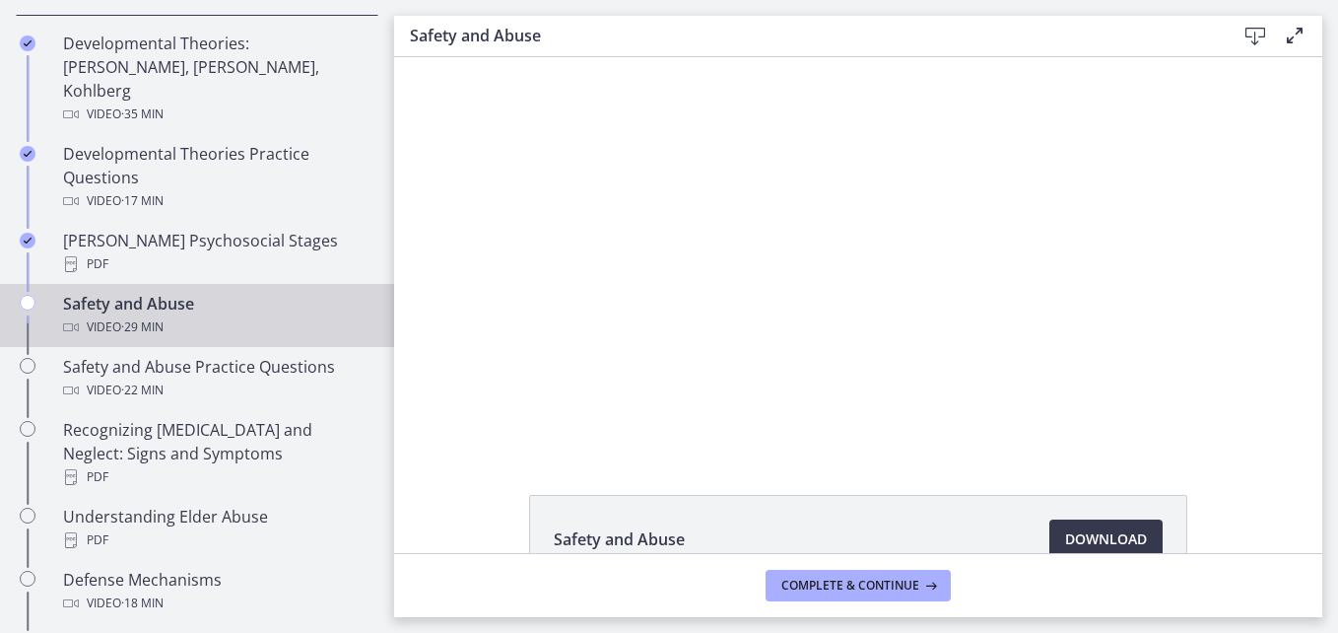
click at [166, 292] on div "Safety and Abuse Video · 29 min" at bounding box center [216, 315] width 307 height 47
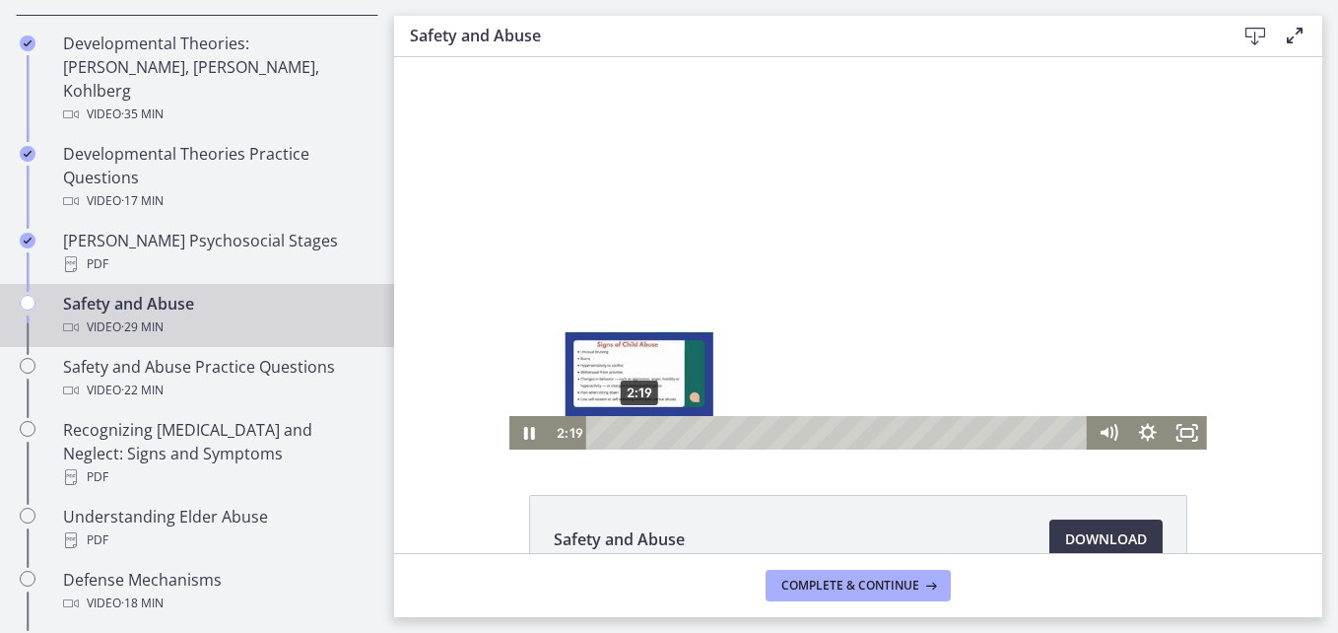
drag, startPoint x: 618, startPoint y: 433, endPoint x: 632, endPoint y: 433, distance: 13.8
click at [634, 433] on div "Playbar" at bounding box center [639, 432] width 11 height 11
drag, startPoint x: 632, startPoint y: 433, endPoint x: 654, endPoint y: 431, distance: 22.8
click at [645, 431] on div "Playbar" at bounding box center [640, 432] width 11 height 11
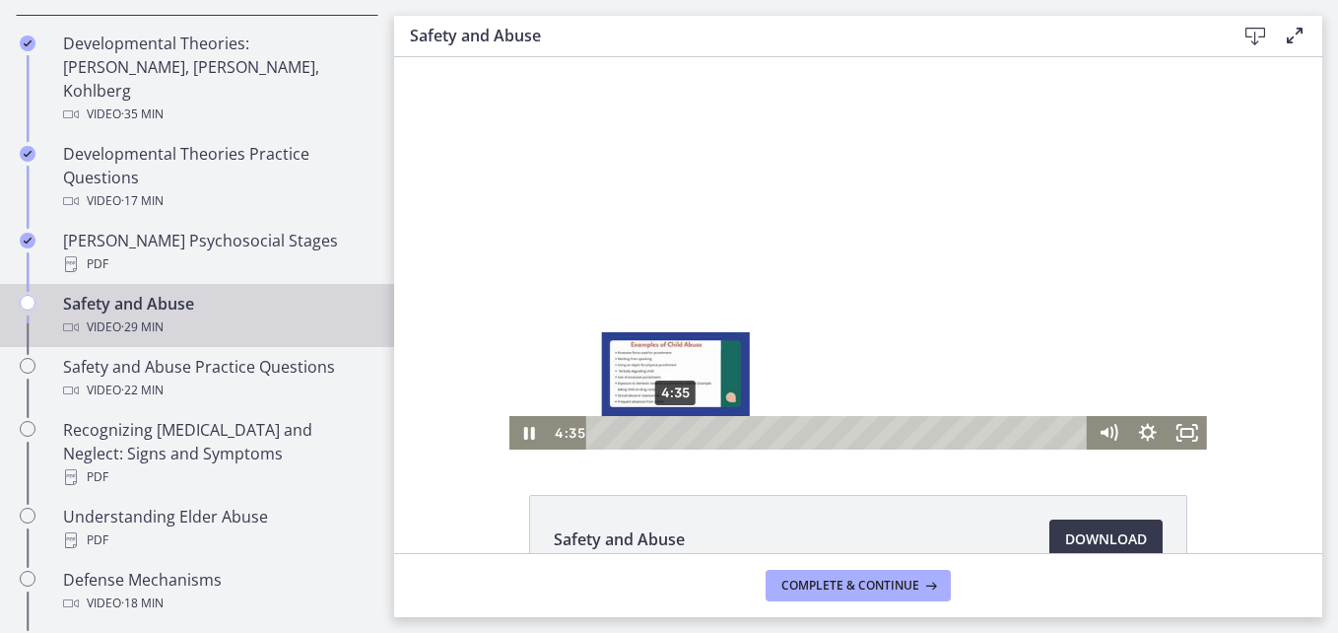
drag, startPoint x: 655, startPoint y: 436, endPoint x: 675, endPoint y: 436, distance: 19.7
click at [675, 436] on div "Playbar" at bounding box center [676, 432] width 11 height 11
click at [711, 439] on div "5:14" at bounding box center [840, 433] width 478 height 34
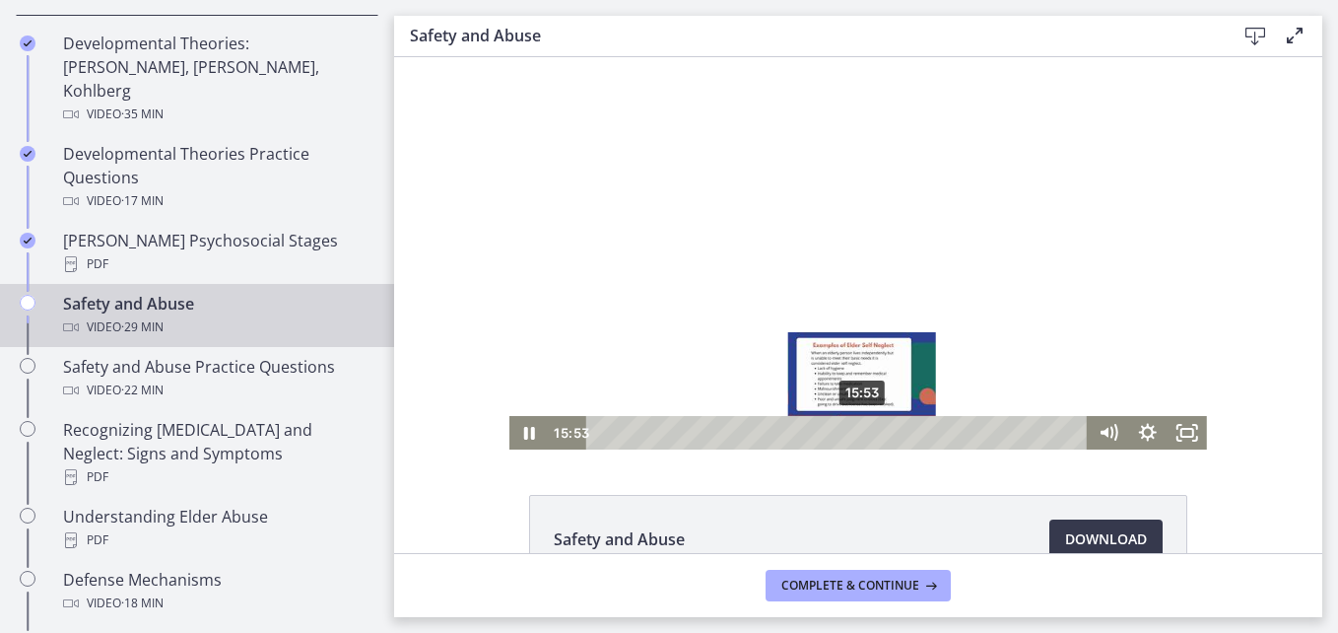
drag, startPoint x: 794, startPoint y: 435, endPoint x: 855, endPoint y: 433, distance: 61.1
click at [856, 433] on div "Playbar" at bounding box center [861, 432] width 11 height 11
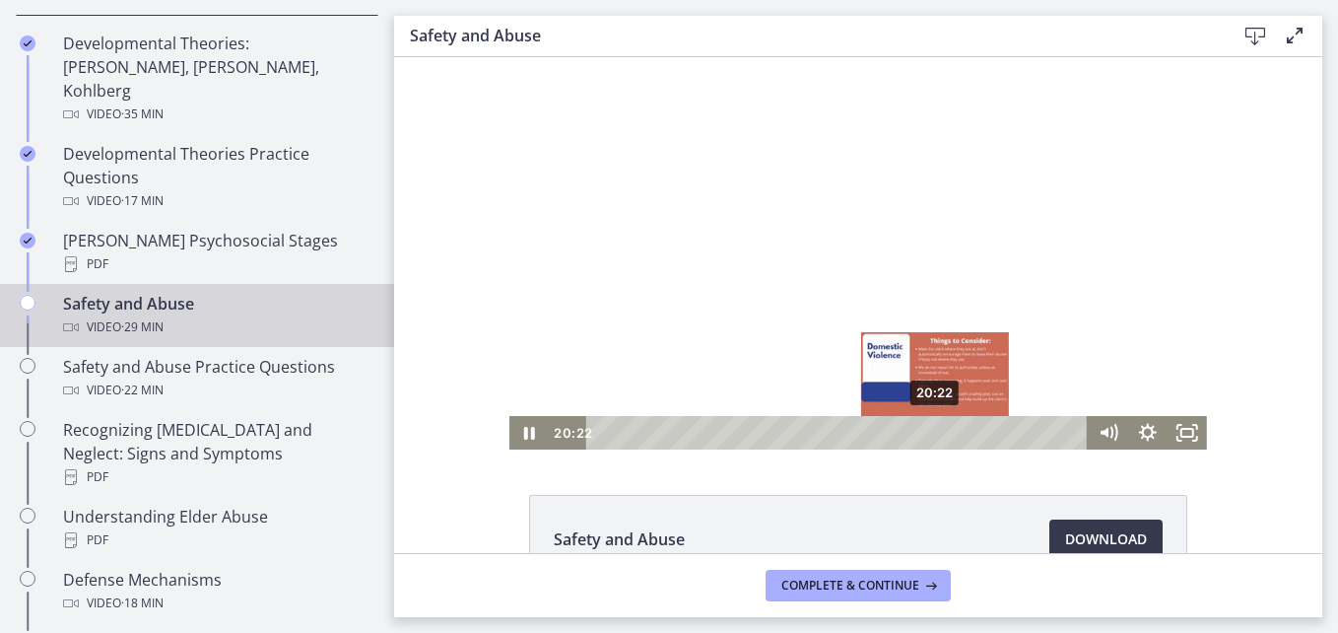
click at [928, 440] on div "20:22" at bounding box center [840, 433] width 478 height 34
drag, startPoint x: 930, startPoint y: 433, endPoint x: 965, endPoint y: 438, distance: 34.8
click at [941, 438] on div "Playbar" at bounding box center [935, 432] width 11 height 11
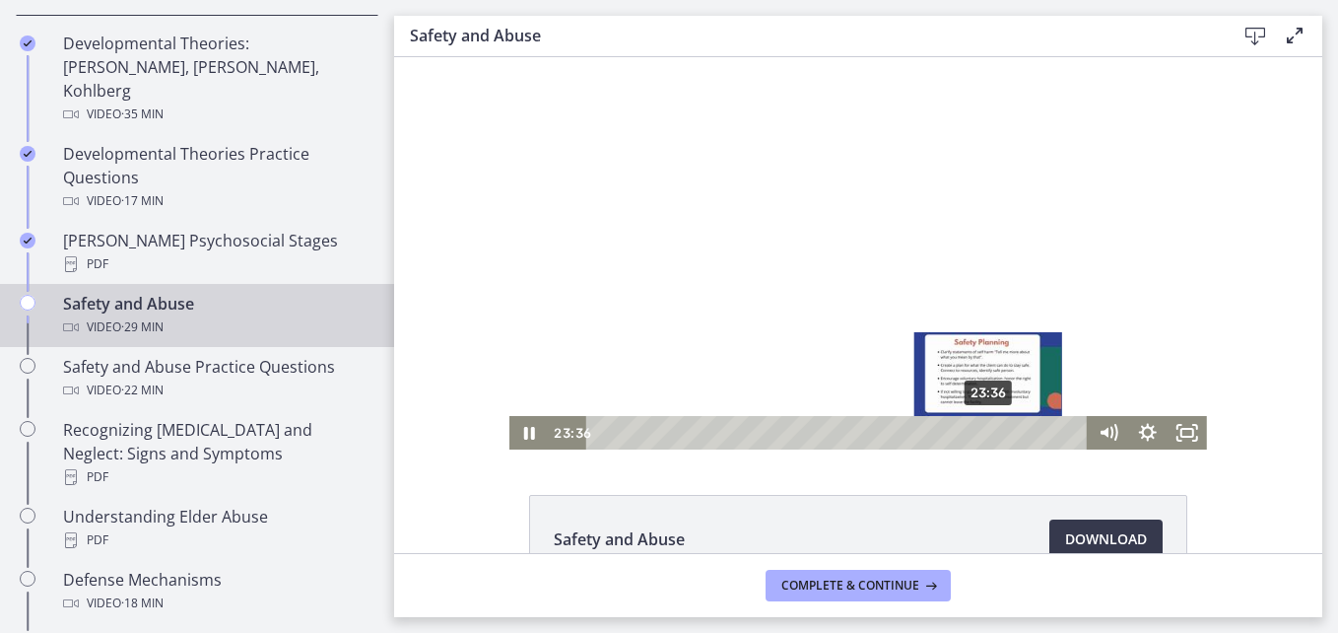
click at [1004, 440] on div "23:36" at bounding box center [840, 433] width 478 height 34
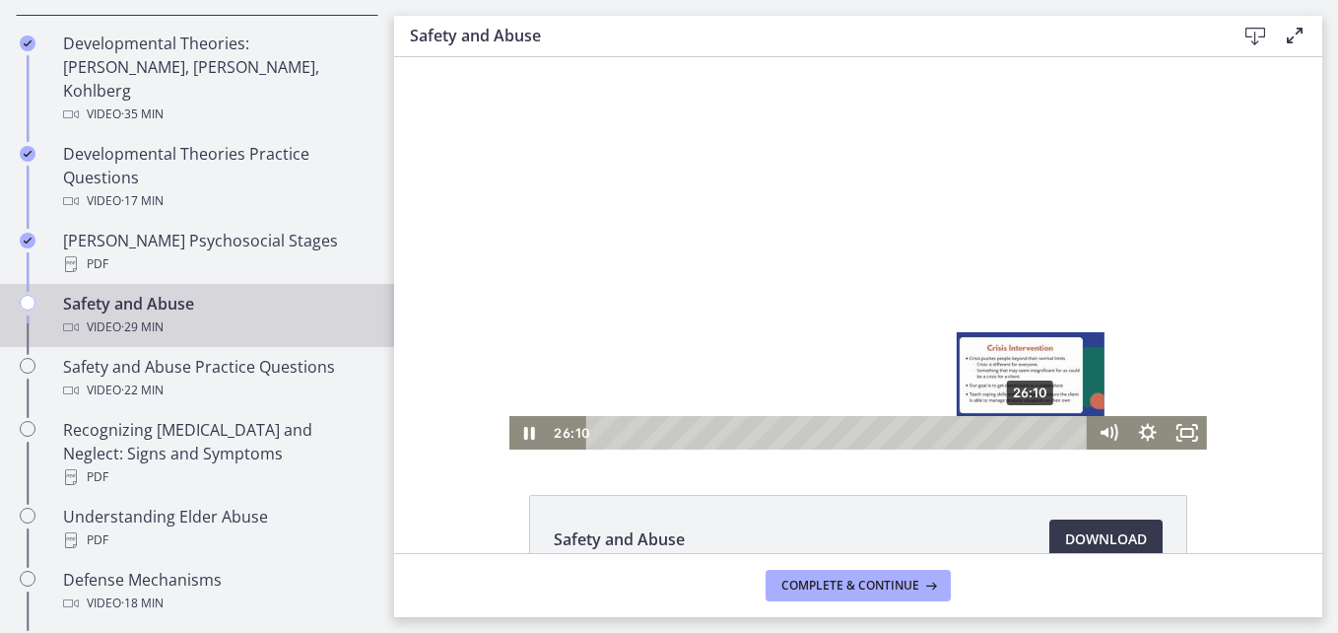
click at [1025, 441] on div "26:10" at bounding box center [840, 433] width 478 height 34
drag, startPoint x: 1025, startPoint y: 432, endPoint x: 1044, endPoint y: 435, distance: 19.0
click at [1044, 435] on div "Playbar" at bounding box center [1049, 432] width 11 height 11
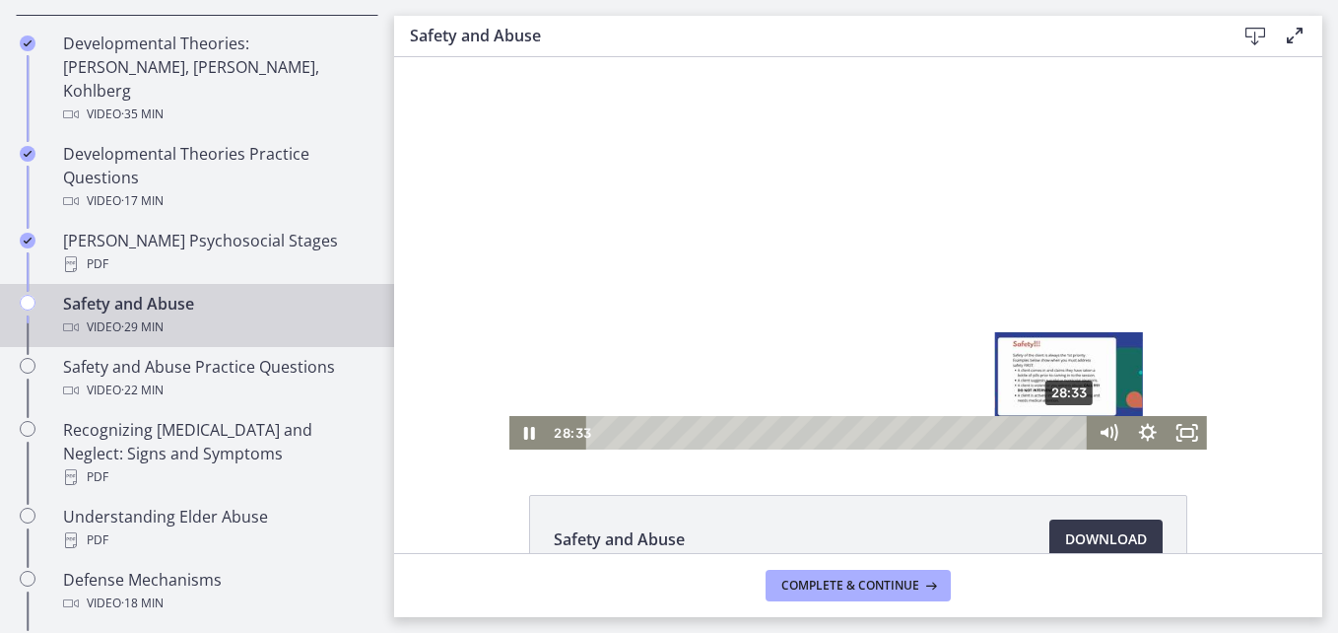
drag, startPoint x: 1044, startPoint y: 435, endPoint x: 1067, endPoint y: 437, distance: 23.7
click at [1067, 437] on div "Playbar" at bounding box center [1069, 432] width 11 height 11
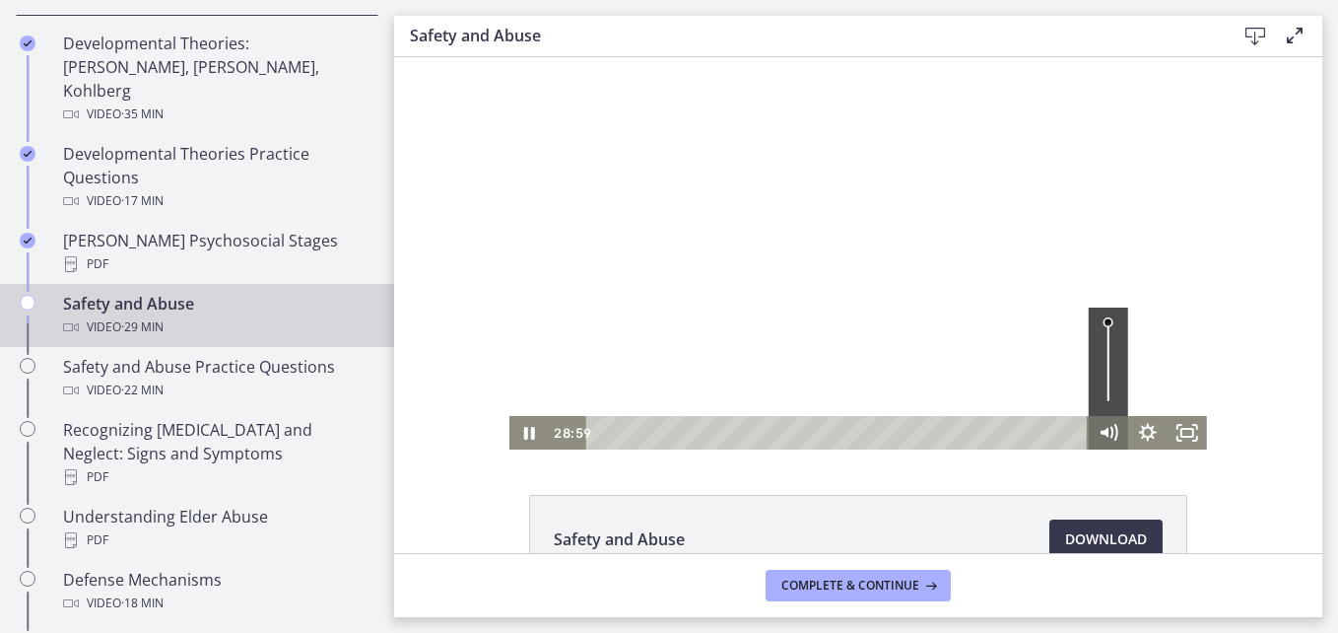
drag, startPoint x: 1067, startPoint y: 437, endPoint x: 1080, endPoint y: 437, distance: 12.8
click at [1080, 437] on div "28:59" at bounding box center [837, 433] width 503 height 34
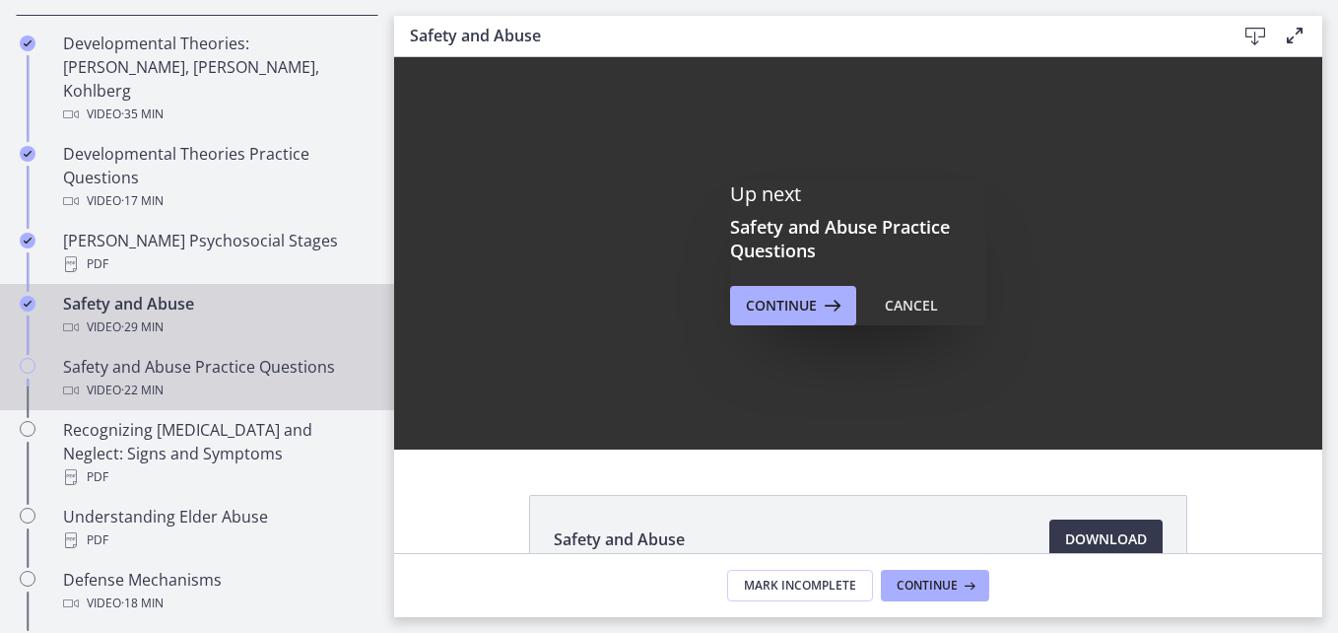
click at [184, 378] on div "Video · 22 min" at bounding box center [216, 390] width 307 height 24
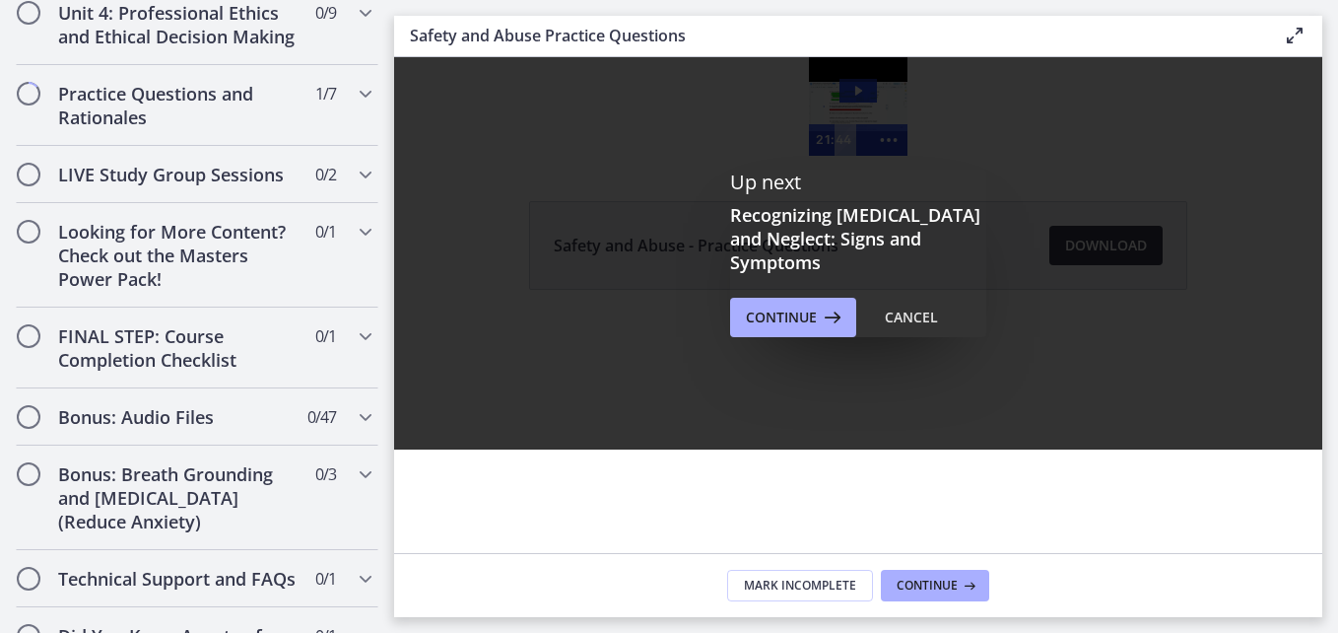
scroll to position [1970, 0]
